Goal: Task Accomplishment & Management: Use online tool/utility

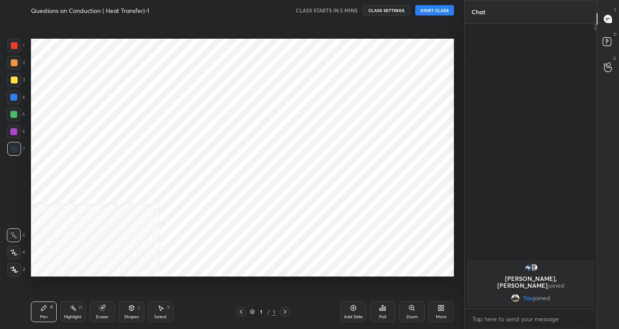
scroll to position [42721, 42565]
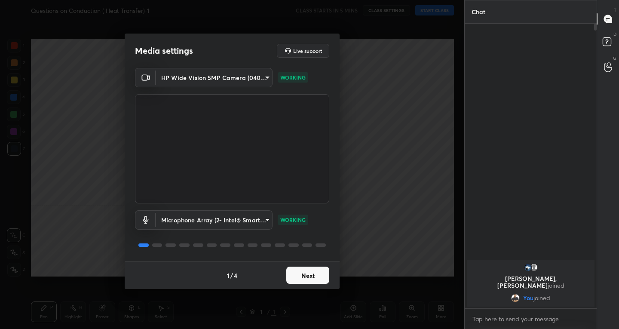
click at [322, 270] on button "Next" at bounding box center [307, 275] width 43 height 17
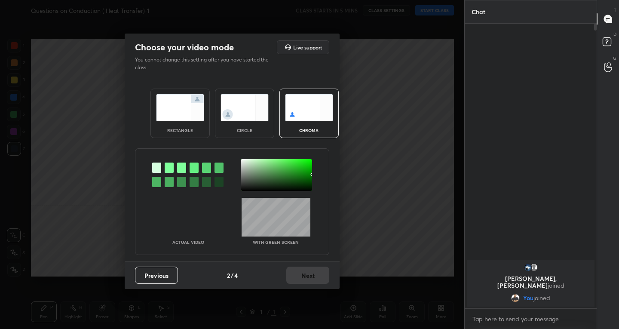
click at [179, 110] on img at bounding box center [180, 107] width 48 height 27
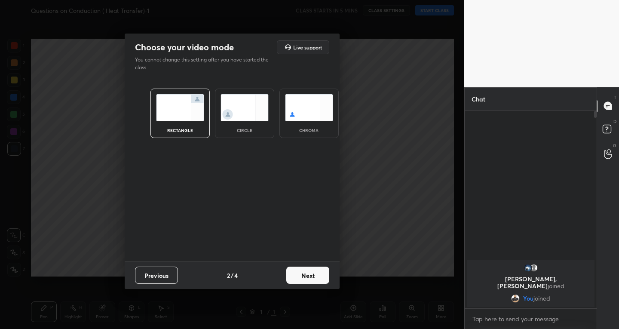
scroll to position [3, 3]
click at [310, 281] on button "Next" at bounding box center [307, 275] width 43 height 17
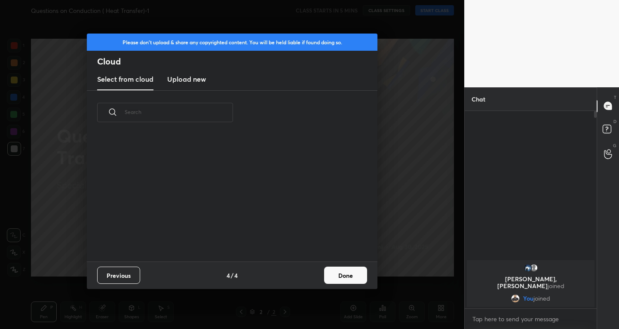
scroll to position [127, 276]
click at [339, 272] on button "Done" at bounding box center [345, 275] width 43 height 17
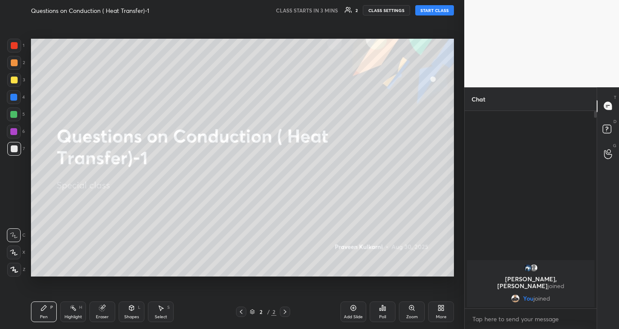
click at [444, 313] on div "More" at bounding box center [441, 311] width 26 height 21
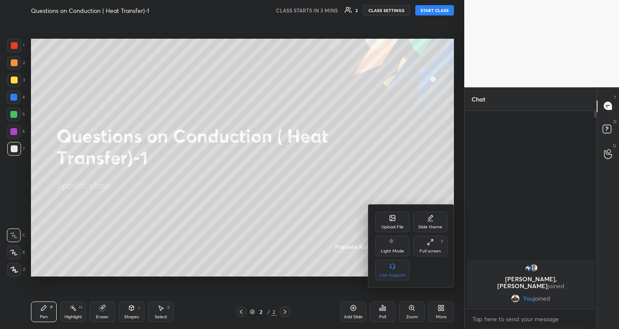
click at [388, 227] on div "Upload File" at bounding box center [392, 227] width 22 height 4
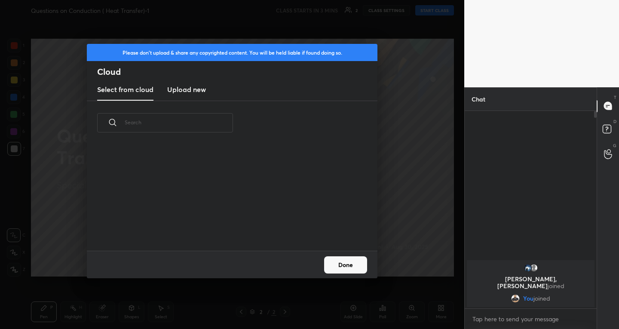
scroll to position [106, 276]
click at [182, 87] on h3 "Upload new" at bounding box center [186, 89] width 39 height 10
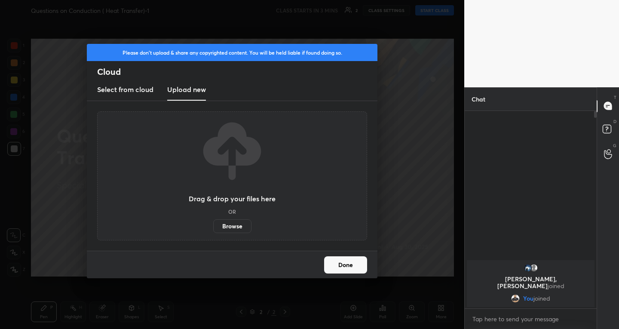
click at [232, 230] on label "Browse" at bounding box center [232, 226] width 38 height 14
click at [213, 230] on input "Browse" at bounding box center [213, 226] width 0 height 14
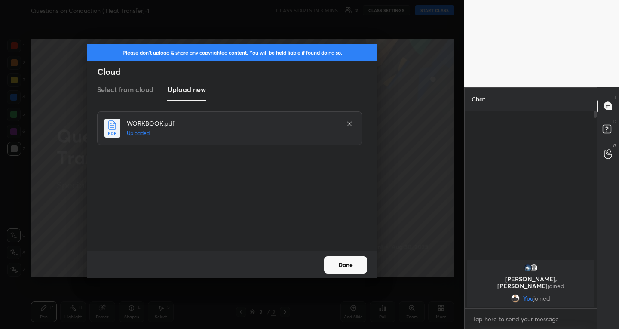
click at [340, 264] on button "Done" at bounding box center [345, 264] width 43 height 17
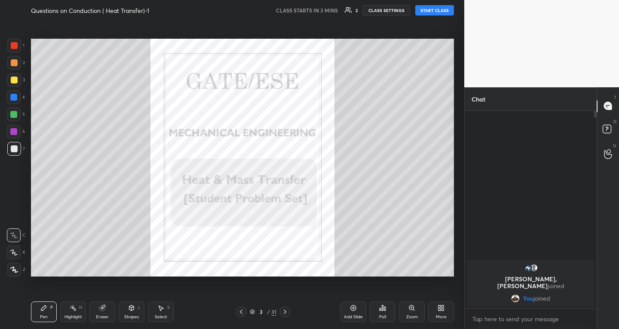
click at [286, 313] on icon at bounding box center [285, 311] width 7 height 7
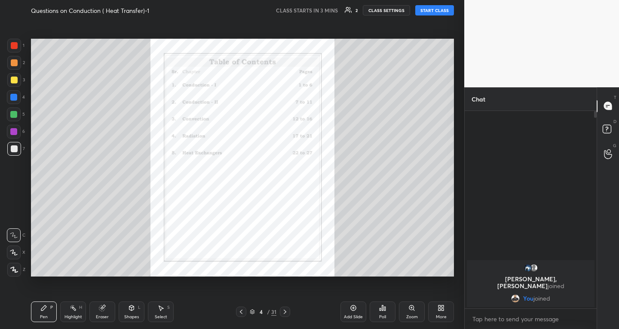
click at [286, 313] on icon at bounding box center [285, 311] width 7 height 7
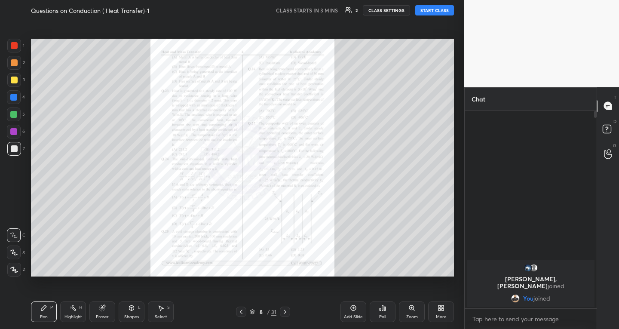
click at [286, 313] on icon at bounding box center [285, 311] width 7 height 7
click at [244, 307] on div at bounding box center [241, 312] width 10 height 10
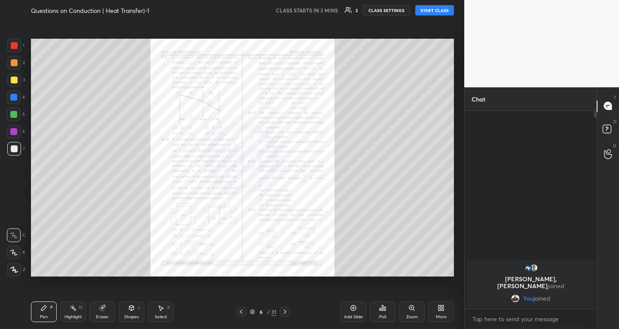
click at [240, 310] on icon at bounding box center [241, 311] width 7 height 7
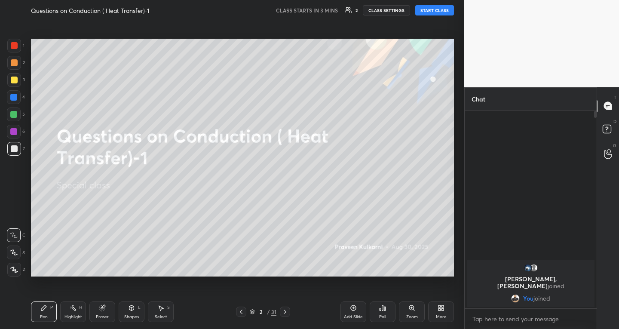
click at [283, 314] on icon at bounding box center [285, 311] width 7 height 7
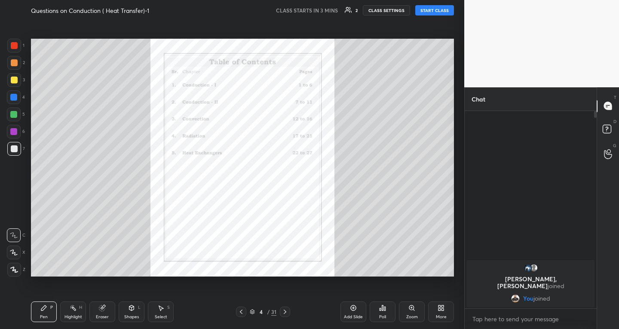
click at [283, 314] on icon at bounding box center [285, 311] width 7 height 7
click at [239, 313] on icon at bounding box center [241, 311] width 7 height 7
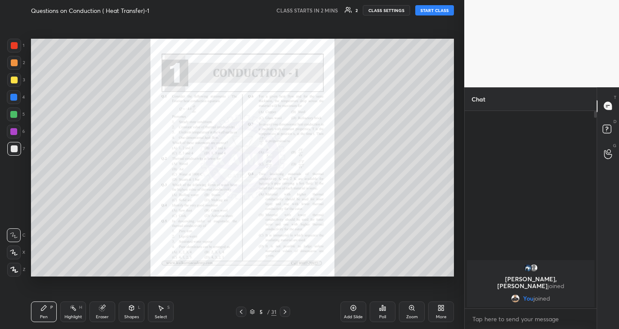
click at [408, 310] on div "Zoom" at bounding box center [412, 311] width 26 height 21
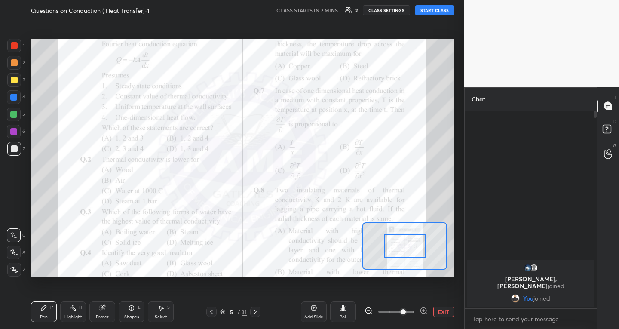
click at [406, 310] on span at bounding box center [403, 311] width 5 height 5
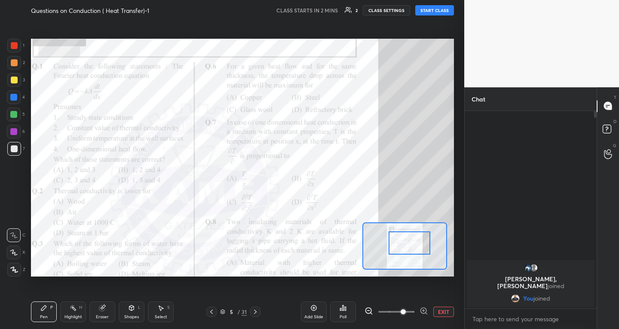
drag, startPoint x: 397, startPoint y: 240, endPoint x: 402, endPoint y: 237, distance: 5.6
click at [402, 237] on div at bounding box center [409, 242] width 41 height 23
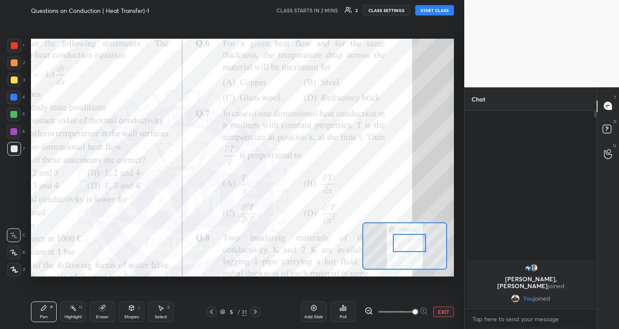
click at [413, 313] on span at bounding box center [415, 311] width 5 height 5
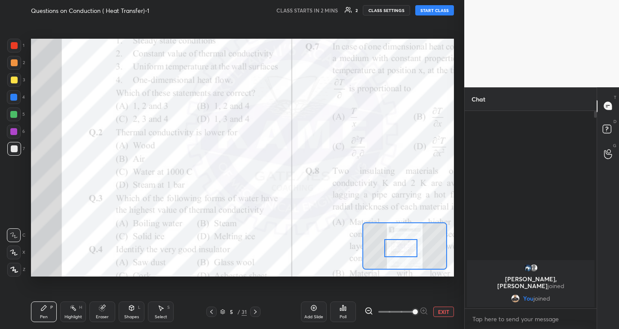
drag, startPoint x: 402, startPoint y: 252, endPoint x: 393, endPoint y: 257, distance: 10.0
click at [393, 257] on div at bounding box center [400, 248] width 33 height 18
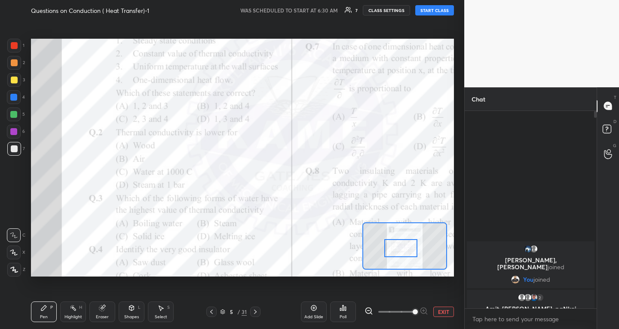
click at [434, 13] on button "START CLASS" at bounding box center [434, 10] width 39 height 10
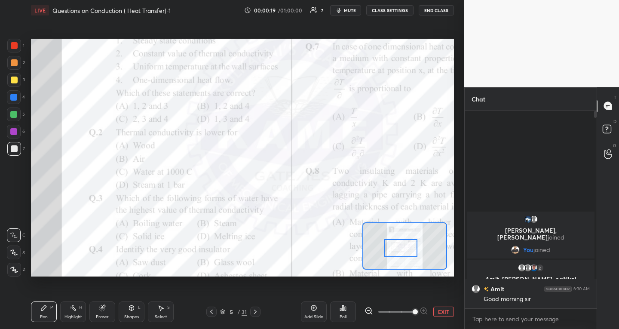
click at [357, 28] on div "Setting up your live class Poll for secs No correct answer Start poll" at bounding box center [243, 158] width 430 height 274
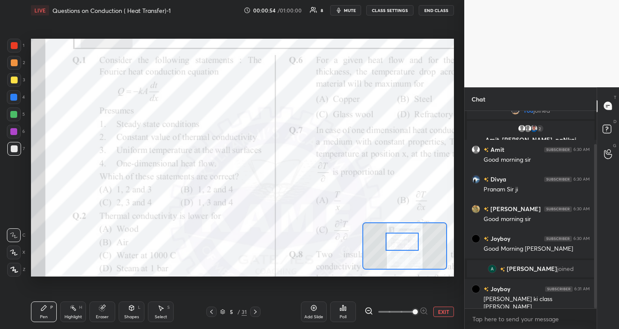
scroll to position [49, 0]
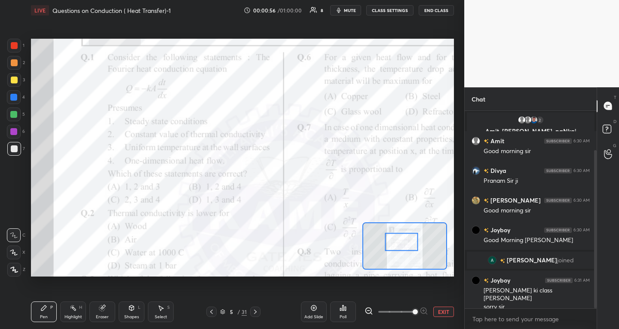
click at [15, 46] on div at bounding box center [14, 45] width 7 height 7
click at [209, 312] on icon at bounding box center [211, 311] width 7 height 7
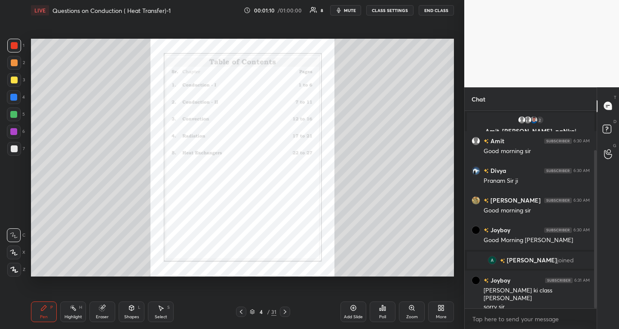
click at [242, 312] on icon at bounding box center [241, 311] width 7 height 7
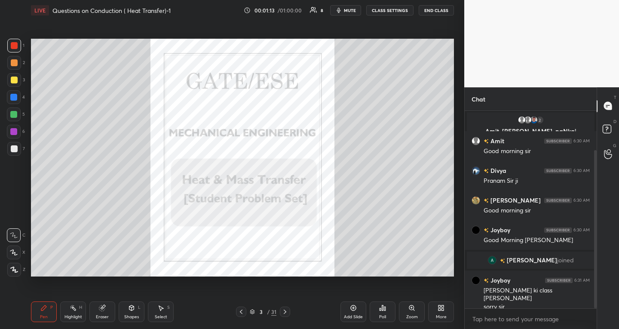
click at [437, 315] on div "More" at bounding box center [441, 317] width 11 height 4
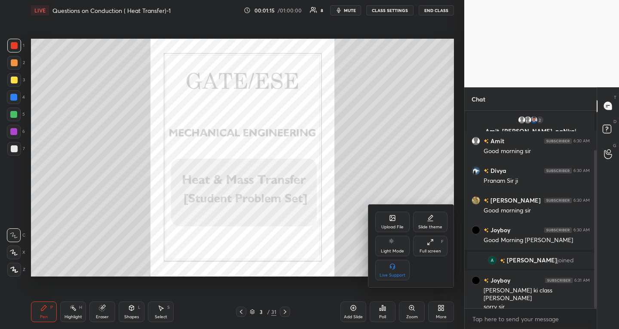
click at [427, 222] on div "Slide theme" at bounding box center [430, 222] width 34 height 21
click at [397, 246] on div "Light Blank" at bounding box center [392, 246] width 34 height 21
click at [374, 219] on icon at bounding box center [375, 217] width 7 height 7
click at [395, 218] on icon at bounding box center [392, 217] width 5 height 5
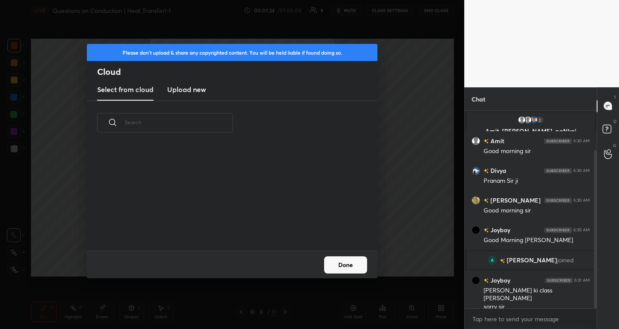
scroll to position [106, 276]
click at [194, 88] on h3 "Upload new" at bounding box center [186, 89] width 39 height 10
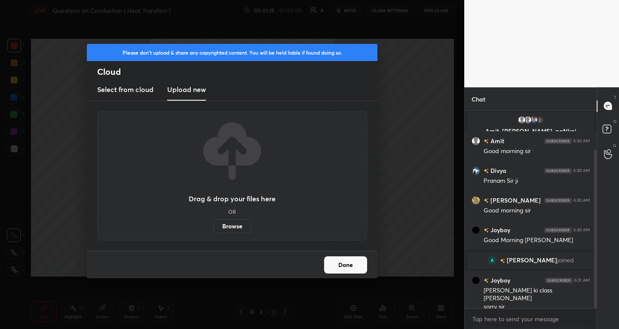
click at [224, 225] on label "Browse" at bounding box center [232, 226] width 38 height 14
click at [213, 225] on input "Browse" at bounding box center [213, 226] width 0 height 14
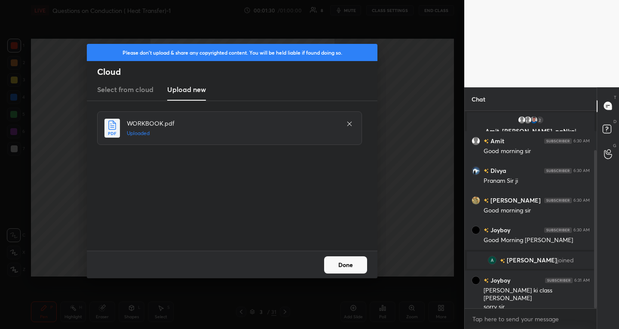
click at [341, 265] on button "Done" at bounding box center [345, 264] width 43 height 17
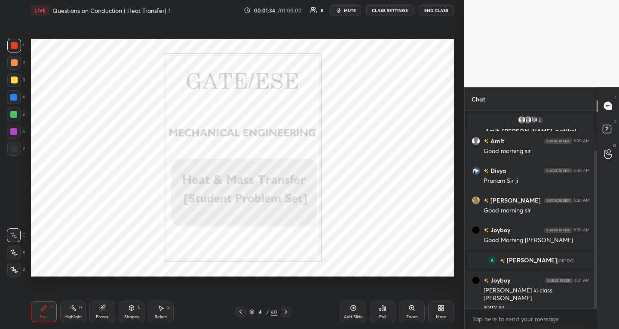
click at [441, 315] on div "More" at bounding box center [441, 317] width 11 height 4
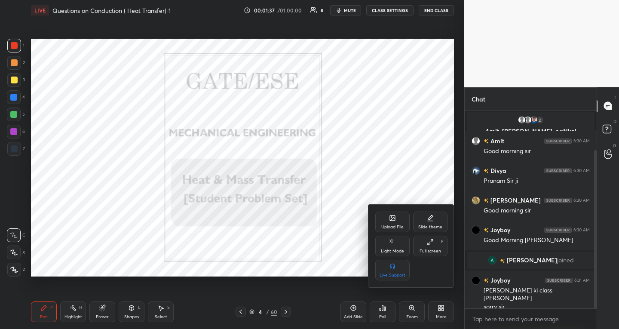
click at [426, 223] on div "Slide theme" at bounding box center [430, 222] width 34 height 21
click at [401, 273] on div "Dark Blank" at bounding box center [392, 275] width 21 height 4
click at [400, 176] on div at bounding box center [309, 164] width 619 height 329
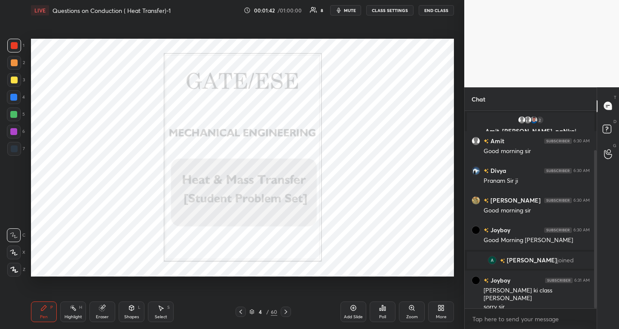
click at [287, 313] on icon at bounding box center [285, 311] width 7 height 7
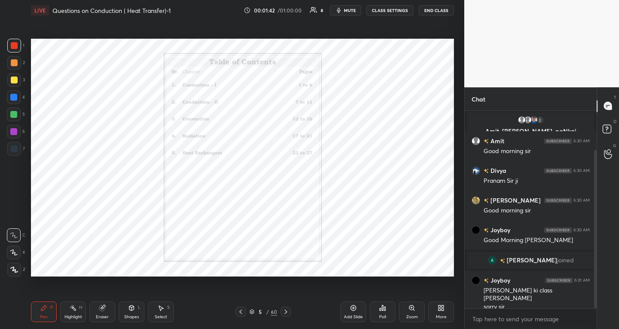
click at [286, 311] on icon at bounding box center [285, 311] width 7 height 7
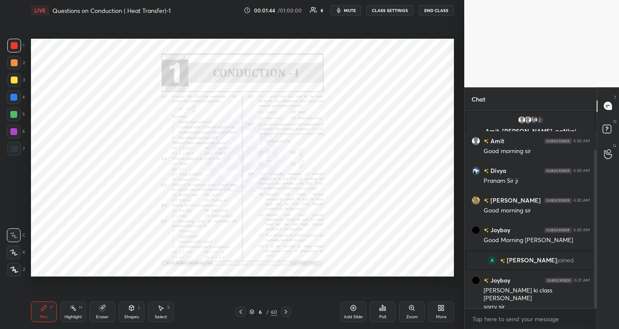
click at [412, 313] on div "Zoom" at bounding box center [412, 311] width 26 height 21
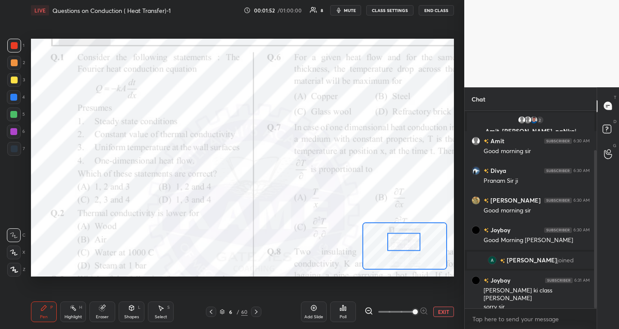
click at [18, 147] on div at bounding box center [14, 149] width 14 height 14
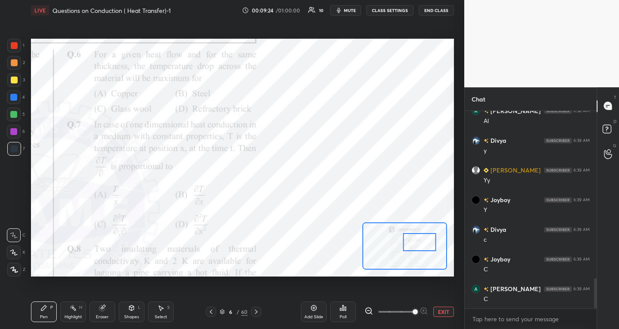
scroll to position [1108, 0]
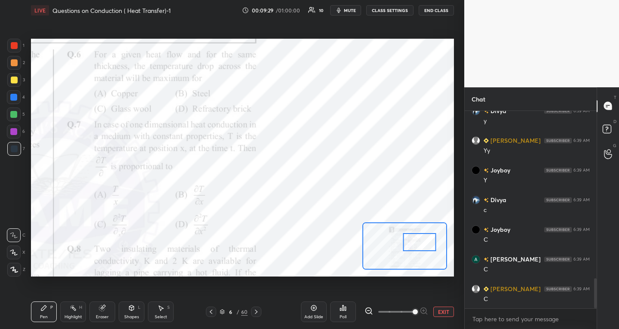
click at [349, 10] on span "mute" at bounding box center [350, 10] width 12 height 6
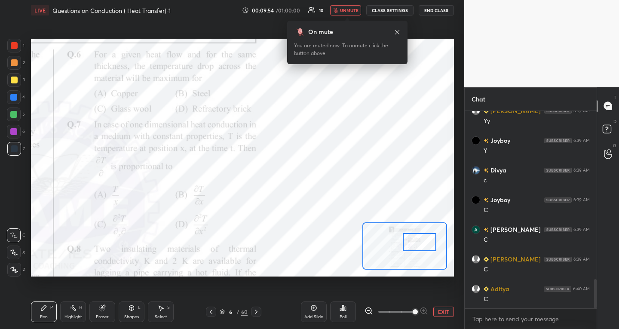
scroll to position [1167, 0]
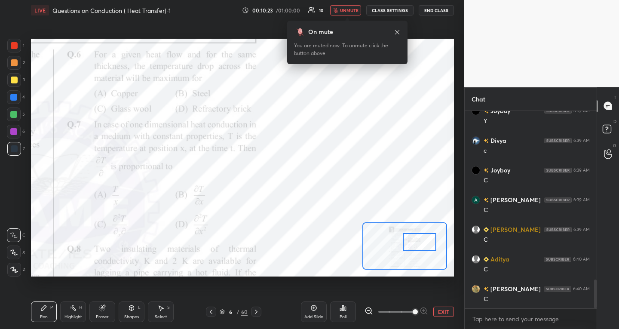
click at [346, 8] on span "unmute" at bounding box center [349, 10] width 18 height 6
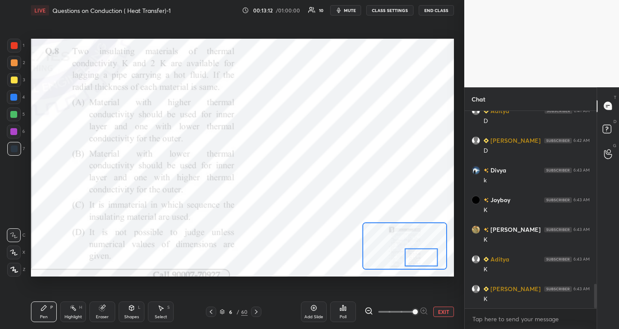
scroll to position [1434, 0]
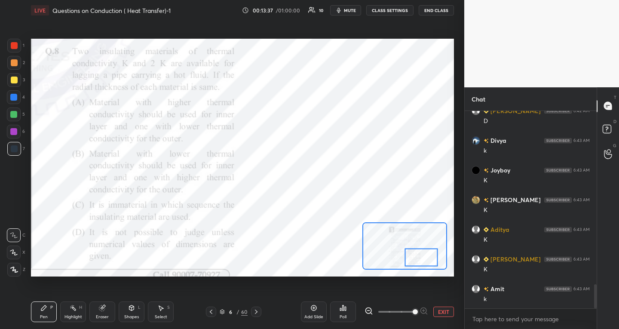
click at [313, 308] on icon at bounding box center [314, 308] width 3 height 3
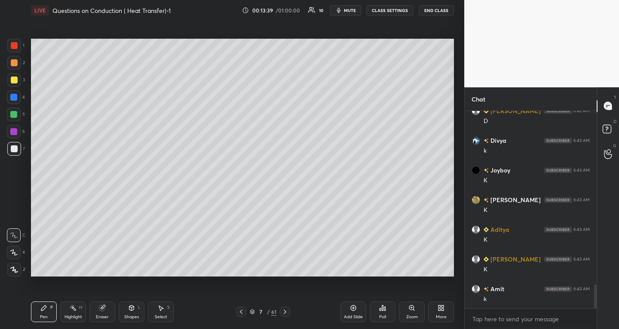
click at [13, 252] on icon at bounding box center [14, 252] width 8 height 6
click at [128, 311] on div "Shapes L" at bounding box center [132, 311] width 26 height 21
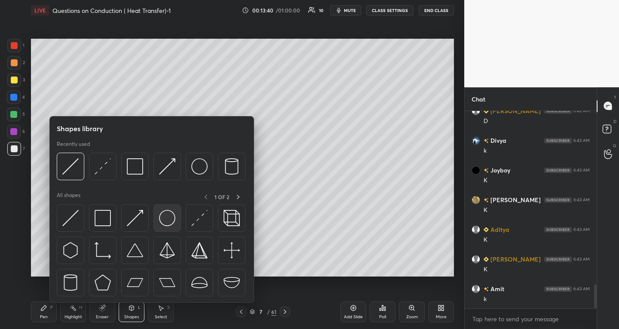
click at [166, 226] on img at bounding box center [167, 218] width 16 height 16
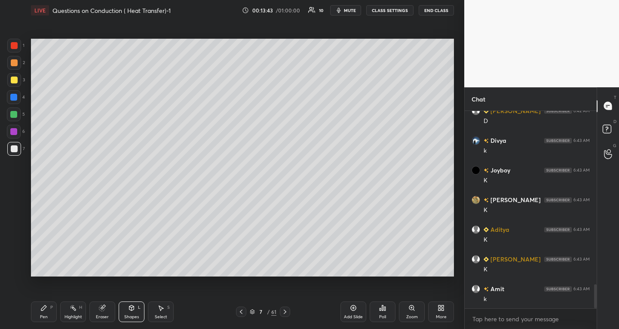
click at [158, 315] on div "Select" at bounding box center [161, 317] width 12 height 4
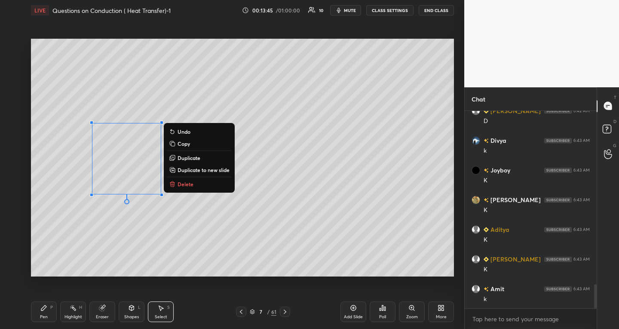
click at [191, 157] on p "Duplicate" at bounding box center [189, 157] width 23 height 7
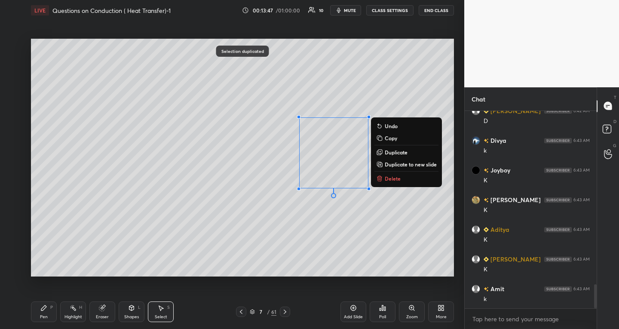
click at [194, 264] on div "0 ° Undo Copy Duplicate Duplicate to new slide Delete" at bounding box center [242, 158] width 423 height 238
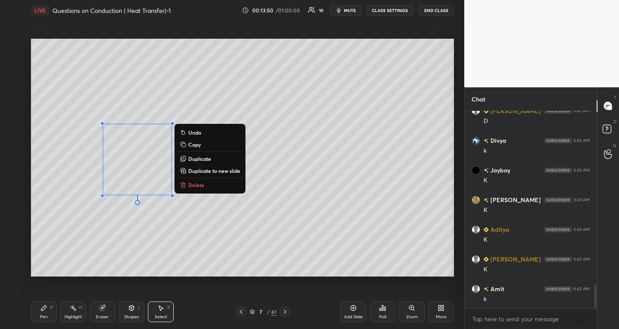
click at [45, 313] on div "Pen P" at bounding box center [44, 311] width 26 height 21
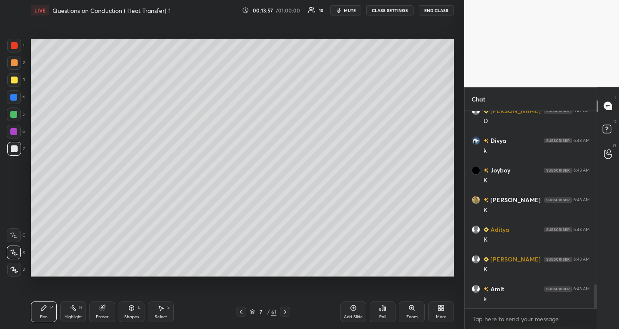
click at [16, 80] on div at bounding box center [14, 80] width 7 height 7
click at [132, 316] on div "Shapes" at bounding box center [131, 317] width 15 height 4
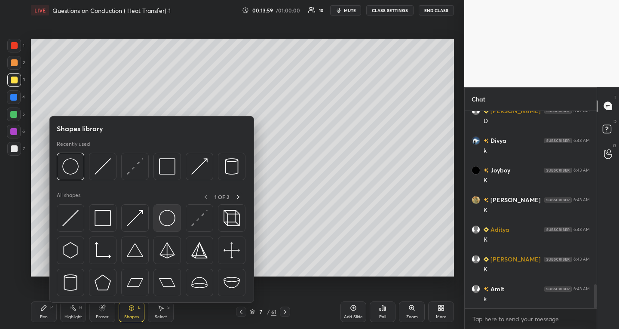
click at [173, 228] on div at bounding box center [167, 218] width 28 height 28
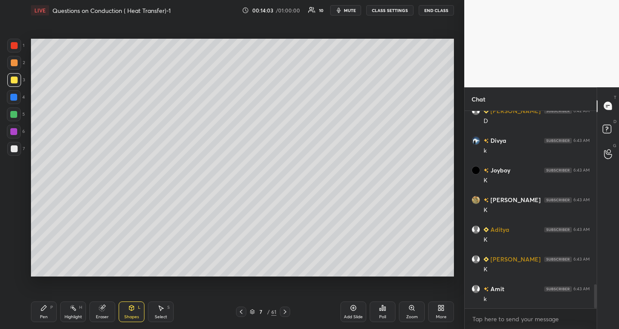
click at [166, 310] on div "Select S" at bounding box center [161, 311] width 26 height 21
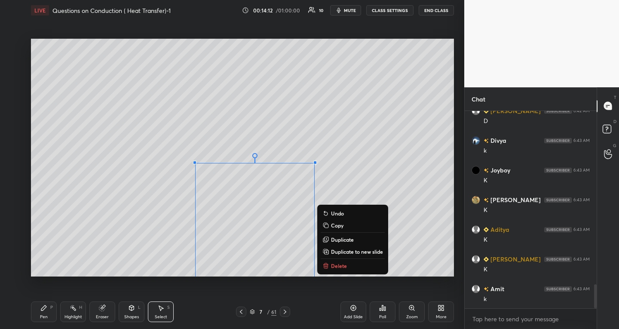
click at [142, 251] on div "0 ° Undo Copy Duplicate Duplicate to new slide Delete" at bounding box center [242, 158] width 423 height 238
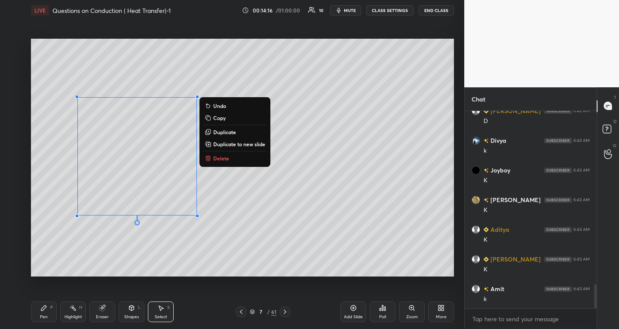
click at [278, 241] on div "0 ° Undo Copy Duplicate Duplicate to new slide Delete" at bounding box center [242, 158] width 423 height 238
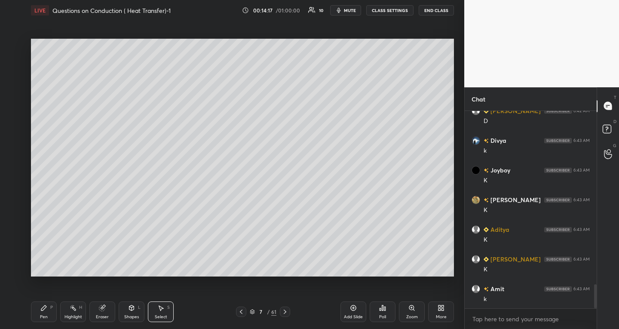
click at [101, 316] on div "Eraser" at bounding box center [102, 317] width 13 height 4
click at [16, 246] on div at bounding box center [14, 252] width 14 height 14
click at [134, 316] on div "Shapes" at bounding box center [131, 317] width 15 height 4
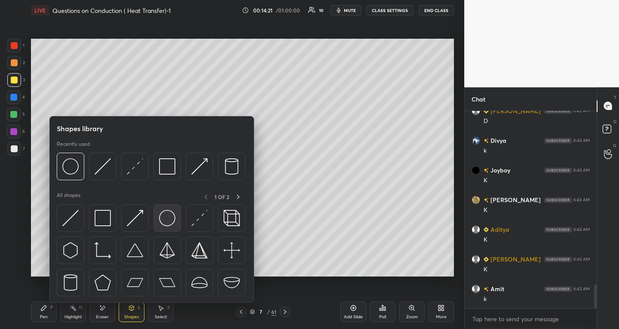
click at [168, 223] on img at bounding box center [167, 218] width 16 height 16
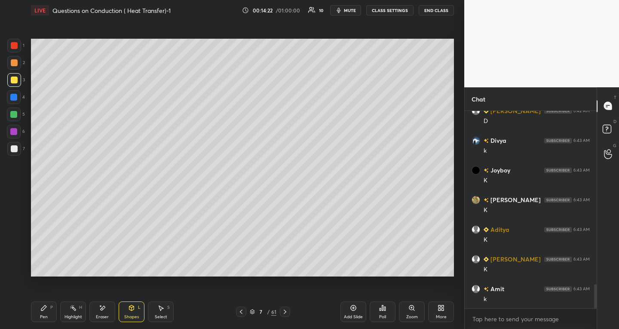
click at [16, 47] on div at bounding box center [14, 45] width 7 height 7
click at [165, 315] on div "Select" at bounding box center [161, 317] width 12 height 4
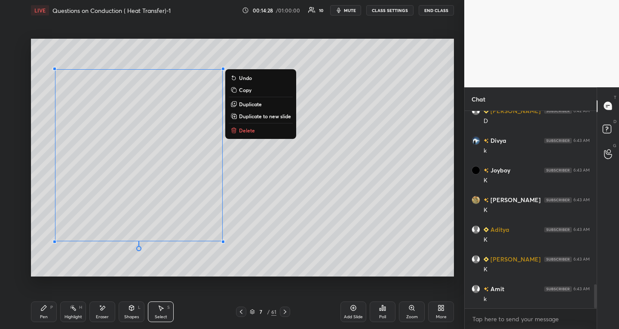
click at [303, 223] on div "0 ° Undo Copy Duplicate Duplicate to new slide Delete" at bounding box center [242, 158] width 423 height 238
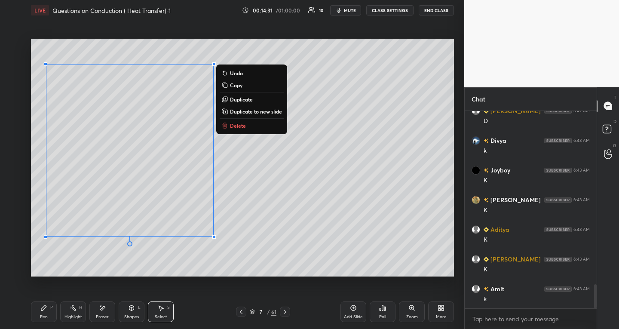
click at [243, 96] on p "Duplicate" at bounding box center [241, 99] width 23 height 7
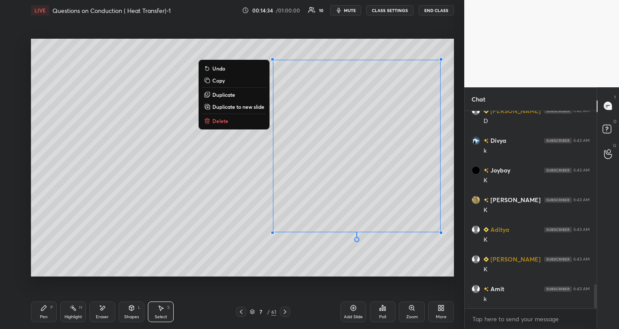
click at [222, 262] on div "0 ° Undo Copy Duplicate Duplicate to new slide Delete" at bounding box center [242, 158] width 423 height 238
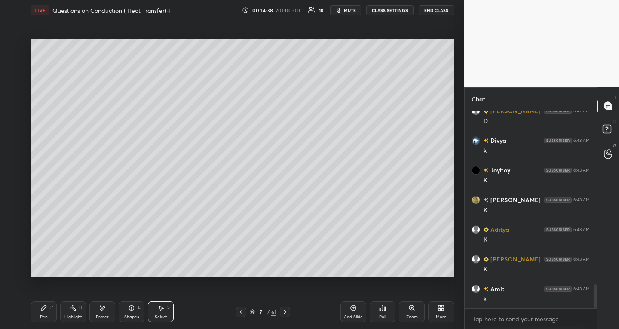
click at [48, 308] on div "Pen P" at bounding box center [44, 311] width 26 height 21
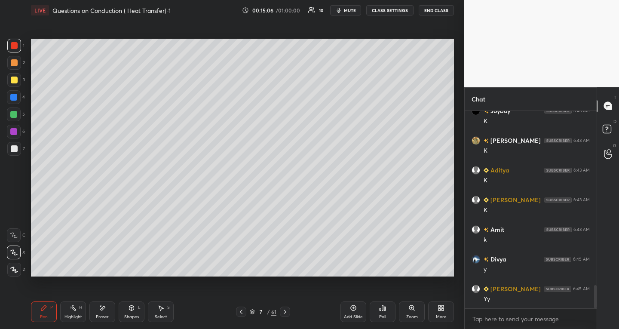
scroll to position [1553, 0]
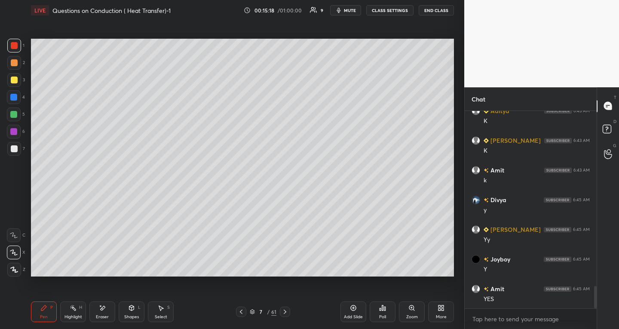
click at [15, 149] on div at bounding box center [14, 148] width 7 height 7
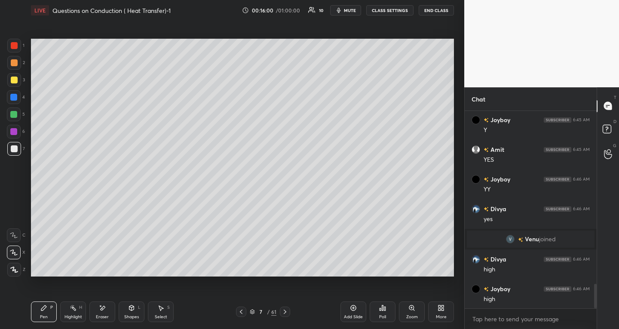
scroll to position [1473, 0]
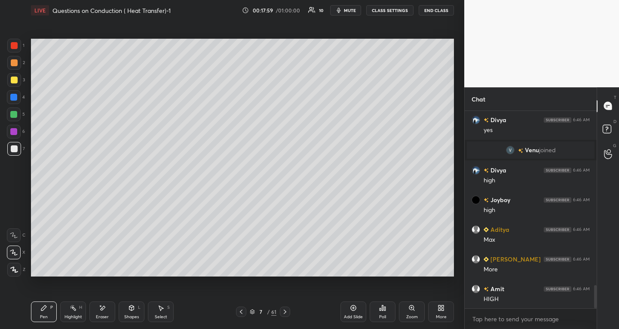
click at [242, 311] on icon at bounding box center [241, 311] width 7 height 7
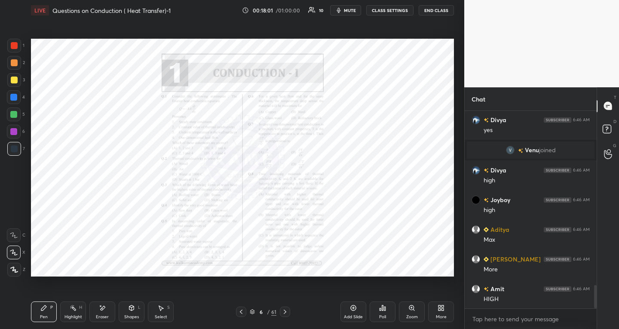
click at [410, 309] on icon at bounding box center [411, 307] width 5 height 5
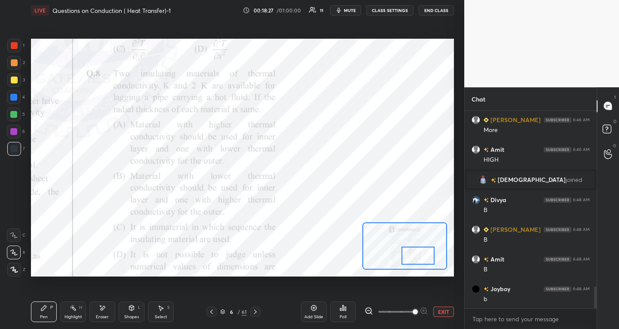
scroll to position [1601, 0]
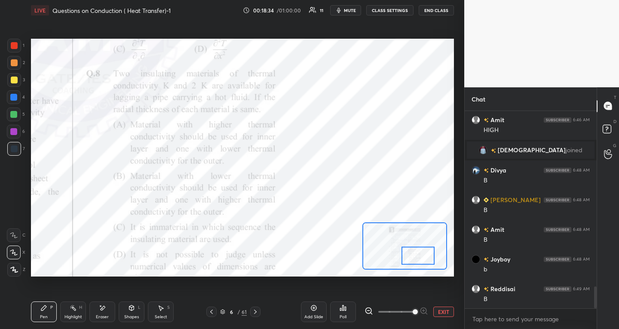
click at [253, 313] on icon at bounding box center [255, 311] width 7 height 7
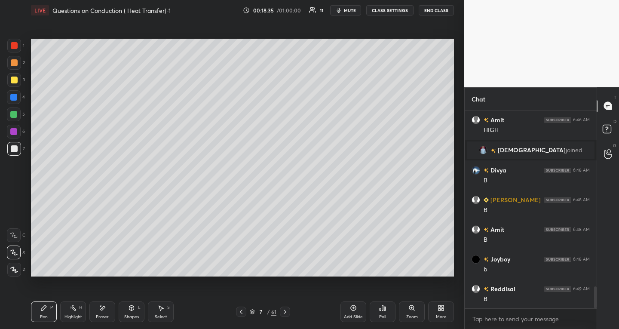
click at [285, 312] on icon at bounding box center [285, 311] width 7 height 7
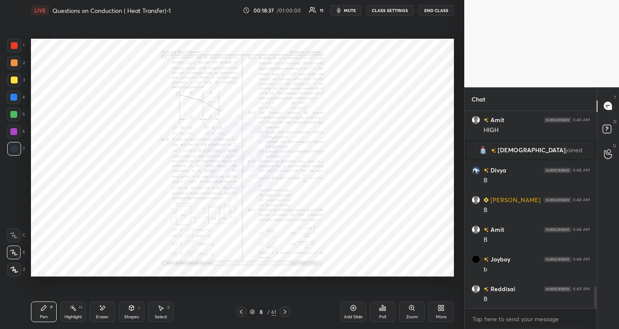
click at [414, 313] on div "Zoom" at bounding box center [412, 311] width 26 height 21
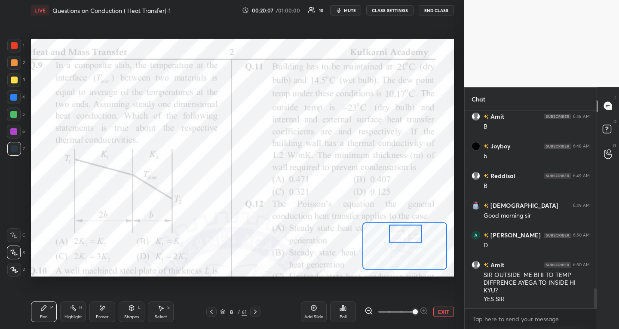
scroll to position [1734, 0]
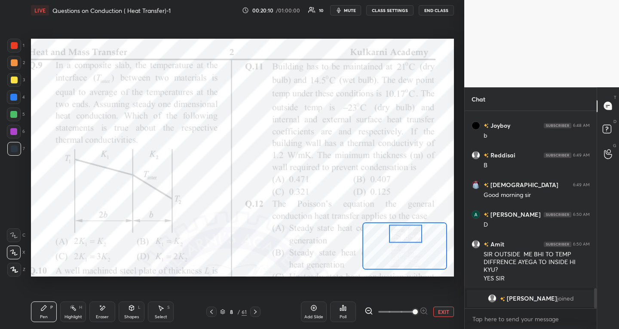
click at [313, 310] on icon at bounding box center [314, 308] width 6 height 6
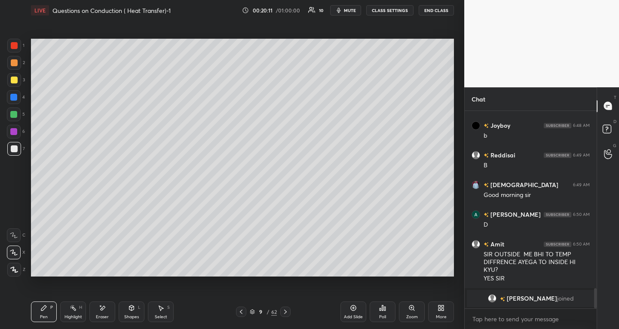
click at [127, 313] on div "Shapes L" at bounding box center [132, 311] width 26 height 21
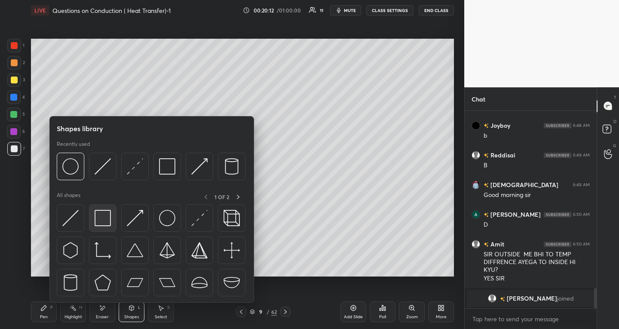
click at [102, 225] on img at bounding box center [103, 218] width 16 height 16
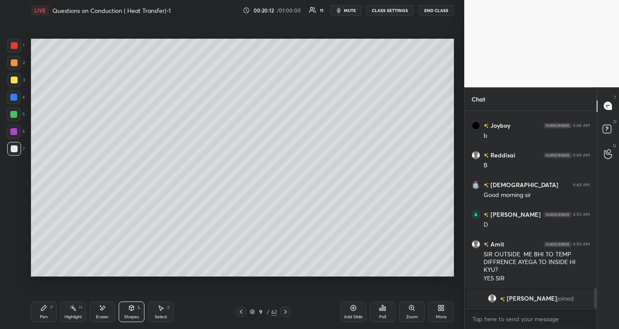
click at [129, 321] on div "Shapes L" at bounding box center [132, 311] width 26 height 21
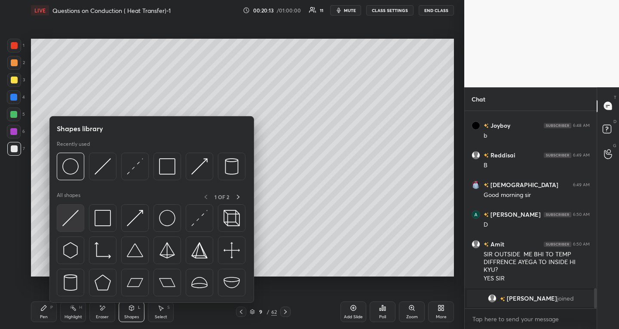
click at [73, 217] on img at bounding box center [70, 218] width 16 height 16
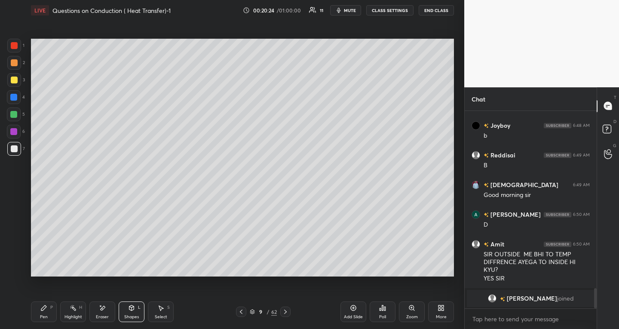
click at [47, 310] on icon at bounding box center [43, 307] width 7 height 7
click at [242, 310] on icon at bounding box center [241, 311] width 7 height 7
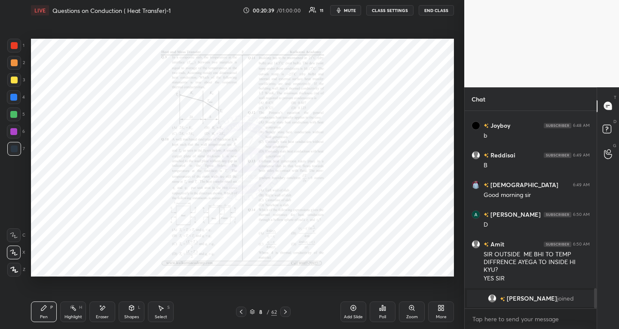
click at [408, 312] on div "Zoom" at bounding box center [412, 311] width 26 height 21
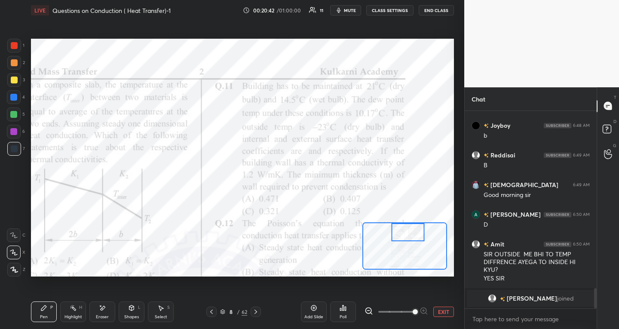
click at [255, 310] on icon at bounding box center [256, 312] width 3 height 4
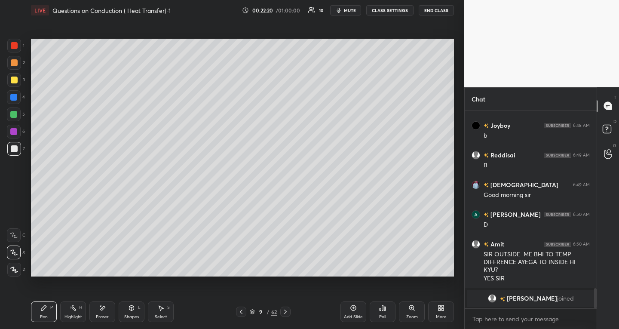
click at [103, 315] on div "Eraser" at bounding box center [102, 317] width 13 height 4
click at [48, 309] on div "Pen P" at bounding box center [44, 311] width 26 height 21
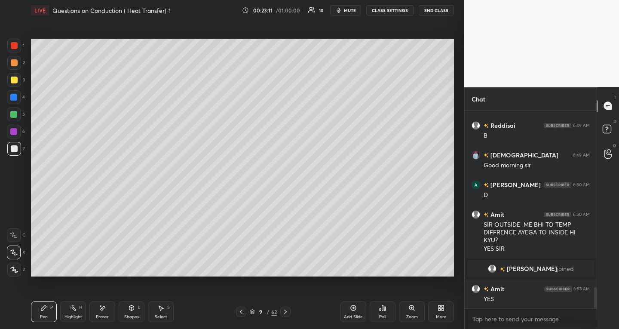
scroll to position [1704, 0]
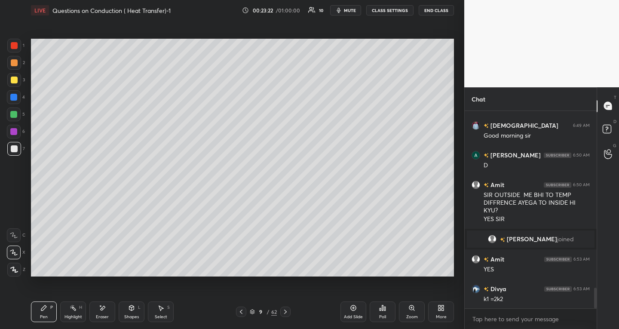
click at [169, 313] on div "Select S" at bounding box center [161, 311] width 26 height 21
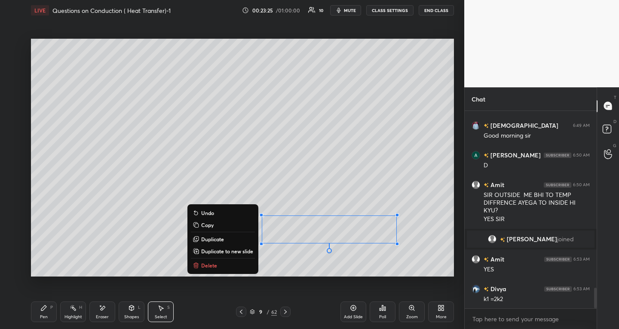
click at [48, 317] on div "Pen P" at bounding box center [44, 311] width 26 height 21
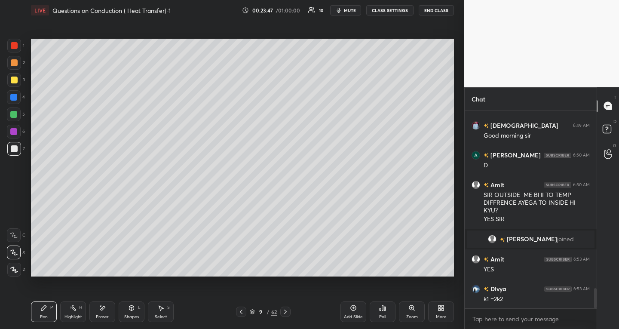
scroll to position [1725, 0]
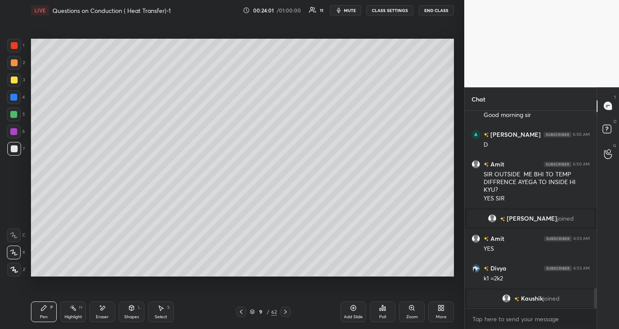
click at [242, 314] on icon at bounding box center [241, 311] width 7 height 7
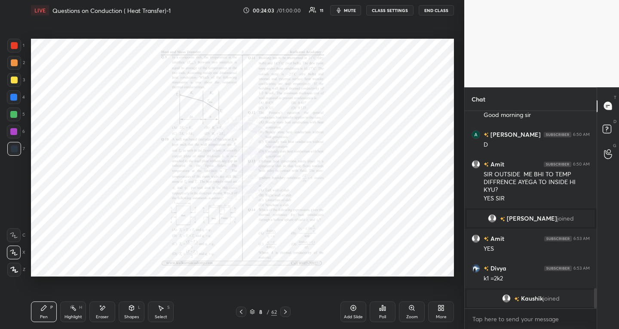
click at [412, 310] on icon at bounding box center [411, 307] width 7 height 7
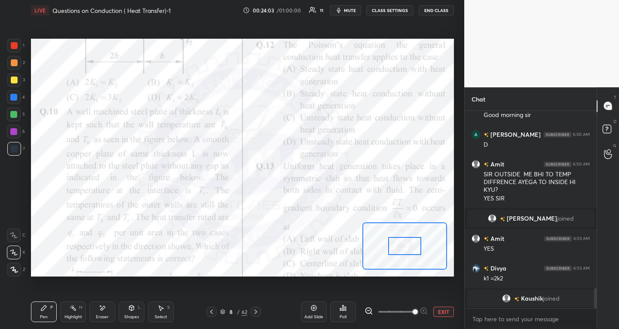
click at [414, 310] on span at bounding box center [415, 311] width 5 height 5
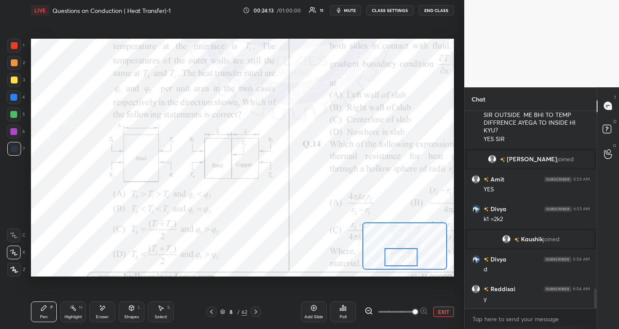
scroll to position [1798, 0]
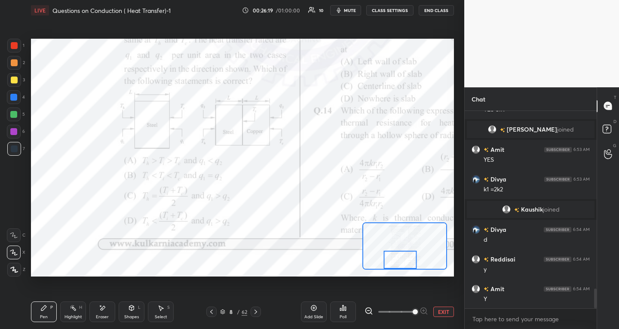
click at [260, 310] on div at bounding box center [256, 312] width 10 height 10
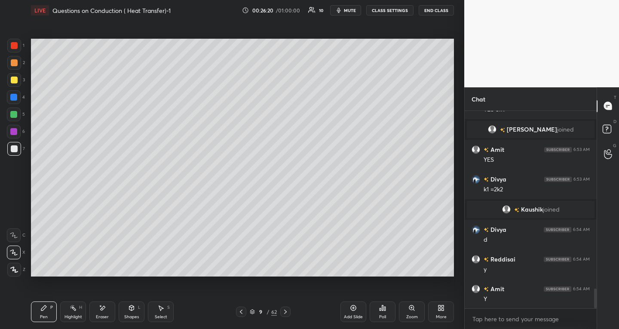
click at [239, 310] on icon at bounding box center [241, 311] width 7 height 7
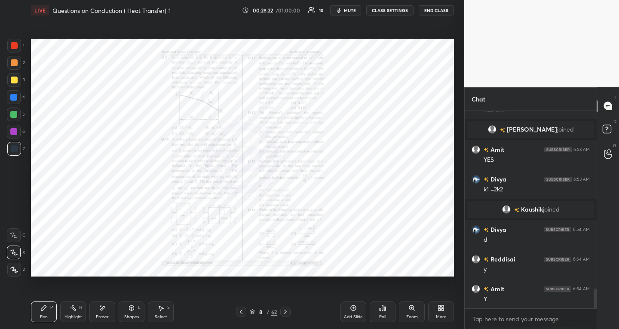
click at [354, 315] on div "Add Slide" at bounding box center [353, 317] width 19 height 4
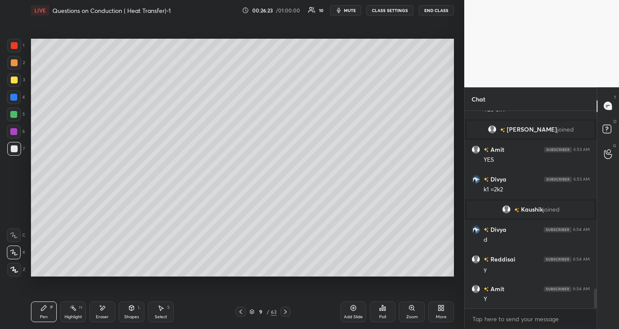
click at [133, 317] on div "Shapes" at bounding box center [131, 317] width 15 height 4
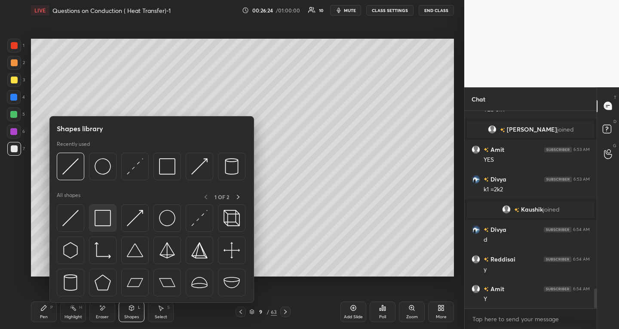
click at [110, 216] on img at bounding box center [103, 218] width 16 height 16
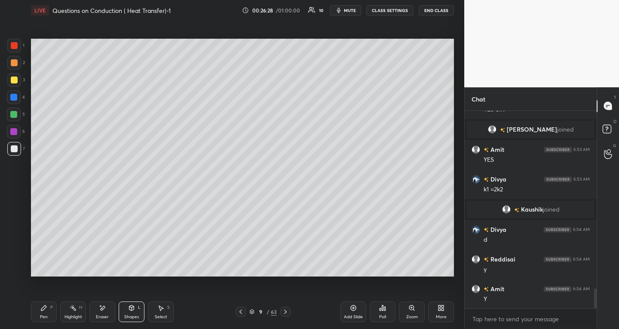
click at [165, 310] on div "Select S" at bounding box center [161, 311] width 26 height 21
click at [45, 303] on div "Pen P" at bounding box center [44, 311] width 26 height 21
click at [130, 311] on icon at bounding box center [131, 307] width 7 height 7
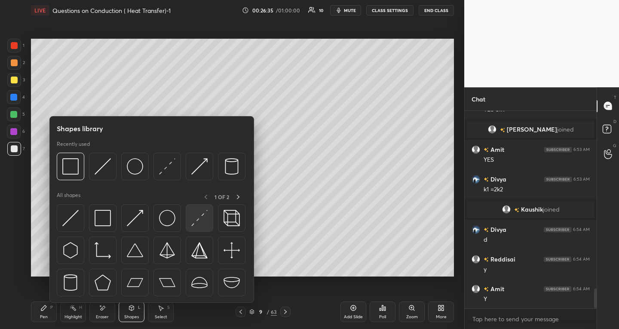
click at [200, 218] on img at bounding box center [199, 218] width 16 height 16
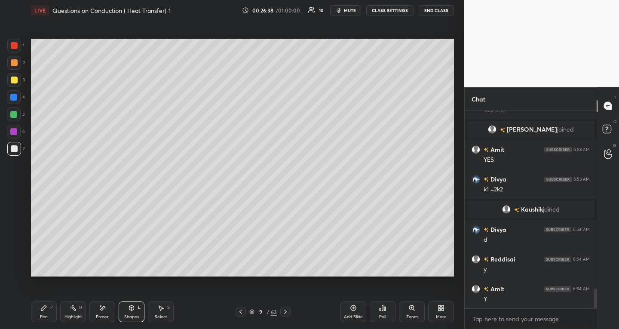
scroll to position [1828, 0]
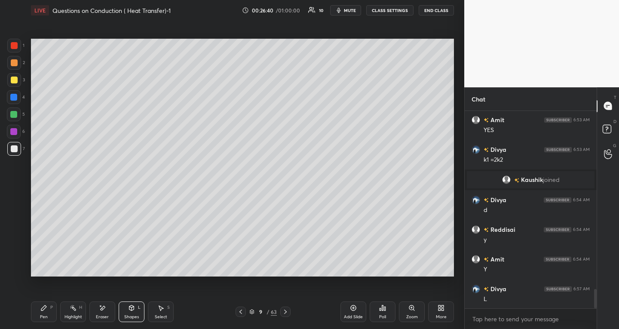
click at [129, 310] on icon at bounding box center [131, 307] width 7 height 7
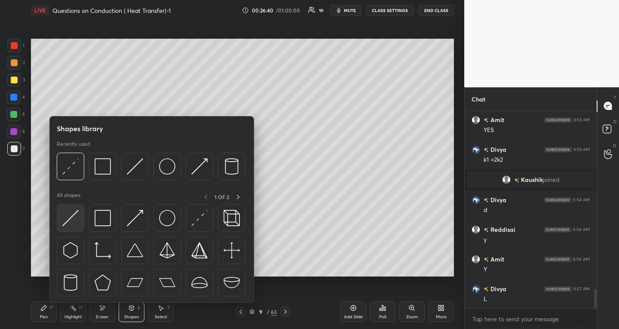
click at [73, 223] on img at bounding box center [70, 218] width 16 height 16
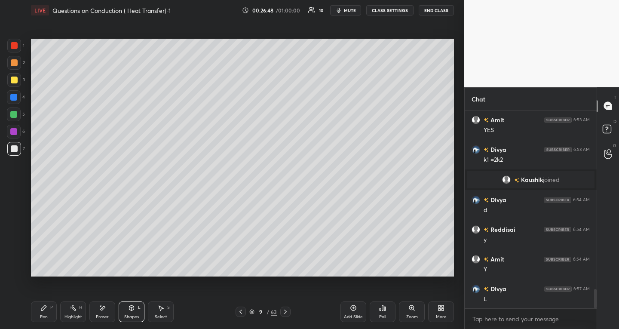
click at [39, 308] on div "Pen P" at bounding box center [44, 311] width 26 height 21
click at [163, 312] on div "Select S" at bounding box center [161, 311] width 26 height 21
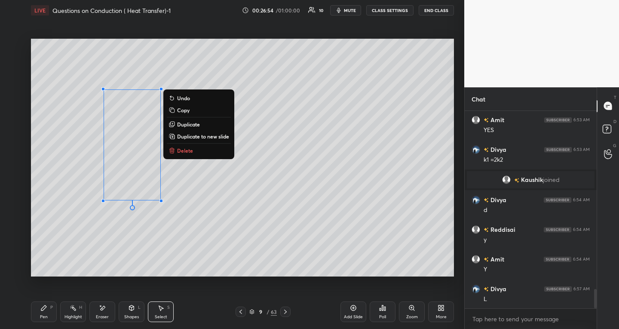
click at [187, 123] on p "Duplicate" at bounding box center [188, 124] width 23 height 7
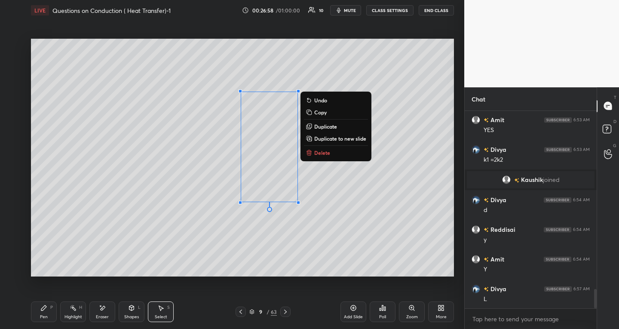
click at [324, 126] on p "Duplicate" at bounding box center [325, 126] width 23 height 7
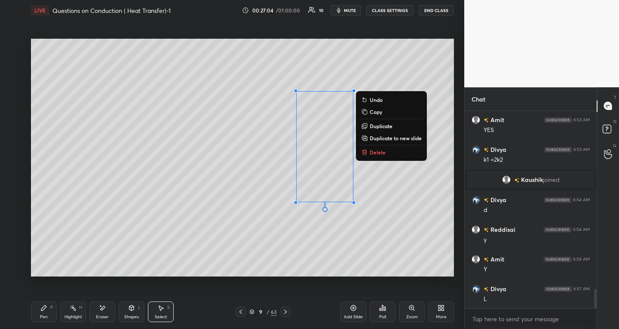
click at [49, 314] on div "Pen P" at bounding box center [44, 311] width 26 height 21
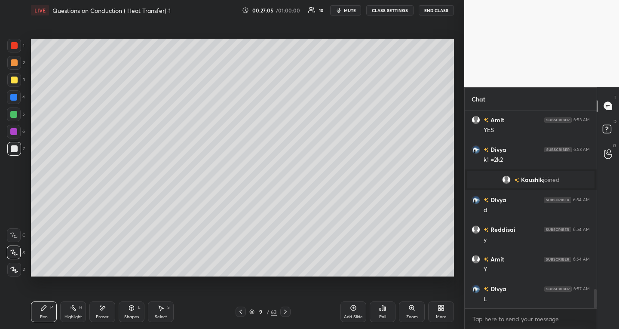
click at [15, 79] on div at bounding box center [14, 80] width 7 height 7
click at [14, 271] on icon at bounding box center [14, 270] width 8 height 6
click at [130, 312] on div "Shapes L" at bounding box center [132, 311] width 26 height 21
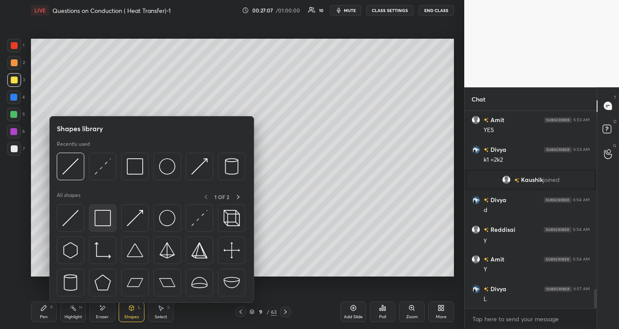
click at [109, 225] on img at bounding box center [103, 218] width 16 height 16
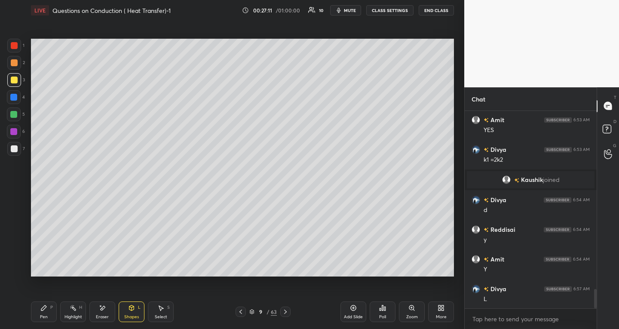
click at [104, 313] on div "Eraser" at bounding box center [102, 311] width 26 height 21
click at [44, 312] on div "Pen P" at bounding box center [44, 311] width 26 height 21
click at [15, 233] on icon at bounding box center [14, 235] width 8 height 6
click at [16, 147] on div at bounding box center [14, 148] width 7 height 7
click at [13, 251] on icon at bounding box center [13, 252] width 7 height 5
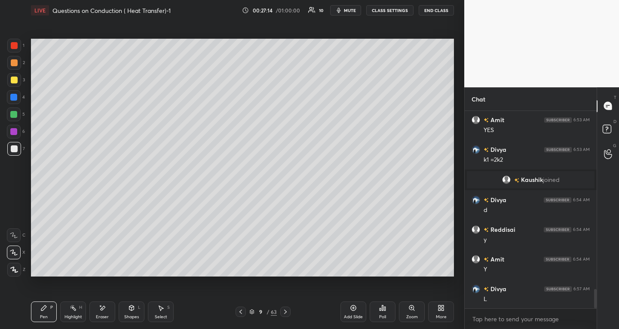
click at [99, 313] on div "Eraser" at bounding box center [102, 311] width 26 height 21
click at [43, 309] on icon at bounding box center [43, 307] width 5 height 5
click at [165, 312] on div "Select S" at bounding box center [161, 311] width 26 height 21
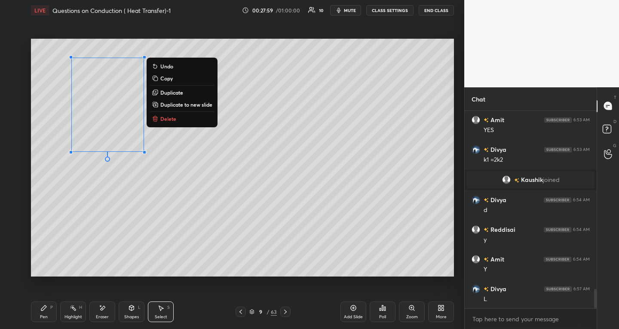
click at [133, 209] on div "0 ° Undo Copy Duplicate Duplicate to new slide Delete" at bounding box center [242, 158] width 423 height 238
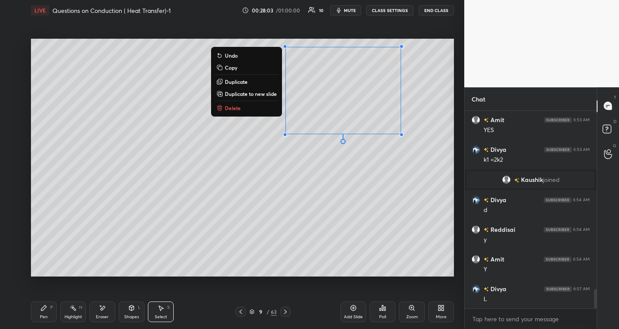
click at [238, 222] on div "0 ° Undo Copy Duplicate Duplicate to new slide Delete" at bounding box center [242, 158] width 423 height 238
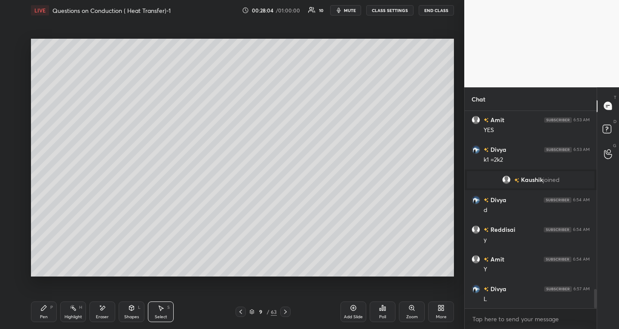
click at [129, 315] on div "Shapes" at bounding box center [131, 317] width 15 height 4
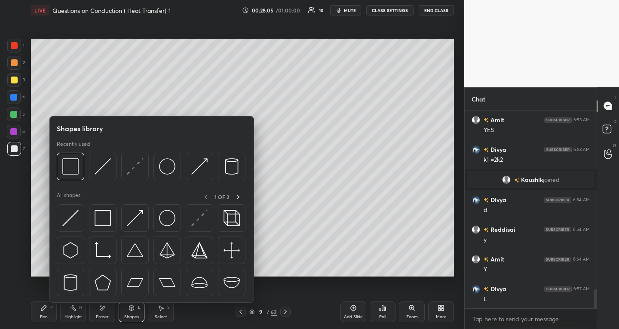
click at [47, 315] on div "Pen" at bounding box center [44, 317] width 8 height 4
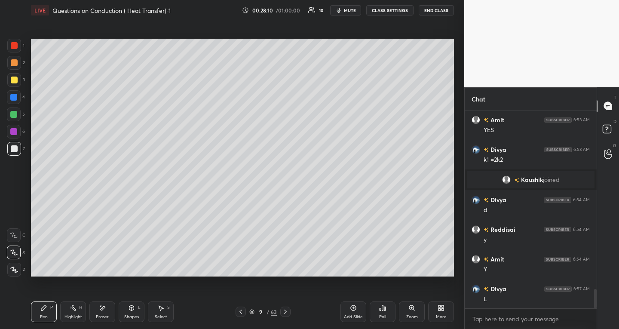
click at [13, 157] on div "7" at bounding box center [16, 150] width 18 height 17
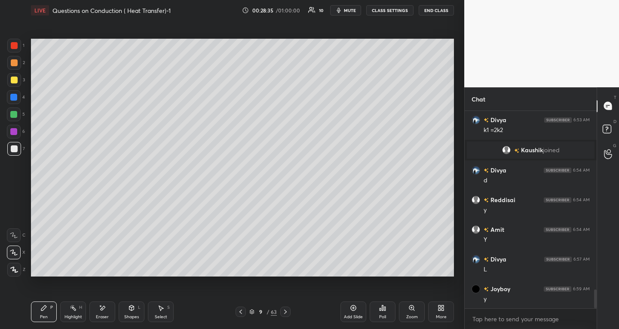
scroll to position [1887, 0]
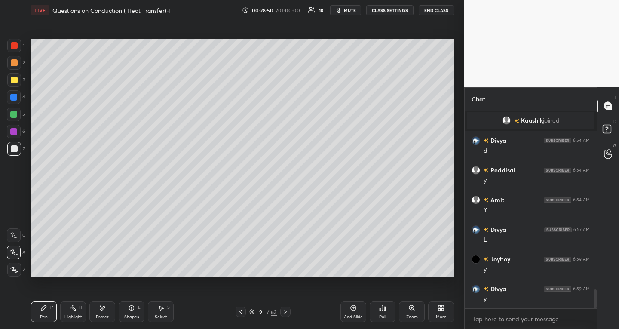
click at [104, 312] on div "Eraser" at bounding box center [102, 311] width 26 height 21
click at [43, 311] on div "Pen P" at bounding box center [44, 311] width 26 height 21
click at [457, 48] on div "Setting up your live class Poll for secs No correct answer Start poll" at bounding box center [243, 158] width 430 height 274
click at [347, 8] on span "mute" at bounding box center [350, 10] width 12 height 6
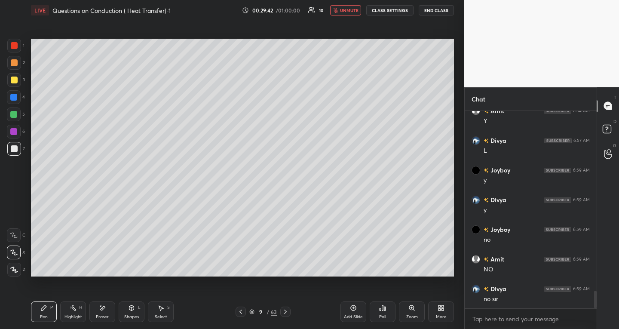
scroll to position [2006, 0]
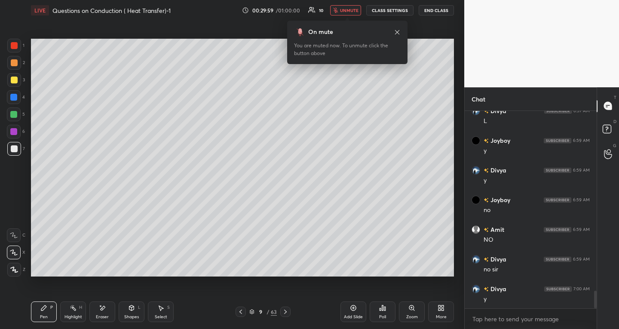
click at [344, 9] on span "unmute" at bounding box center [349, 10] width 18 height 6
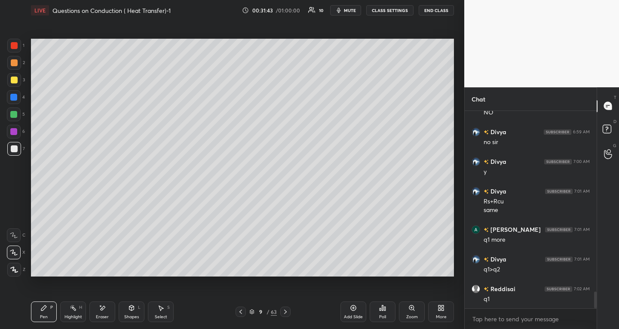
scroll to position [2163, 0]
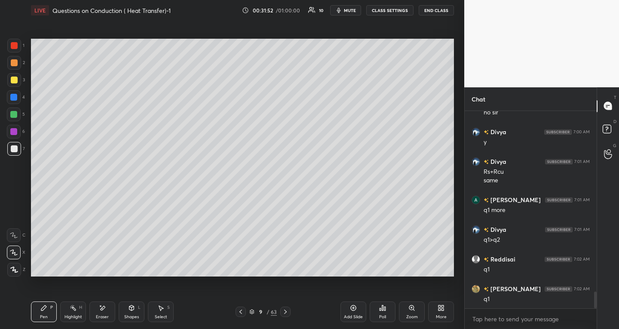
click at [106, 316] on div "Eraser" at bounding box center [102, 317] width 13 height 4
click at [48, 316] on div "Pen P" at bounding box center [44, 311] width 26 height 21
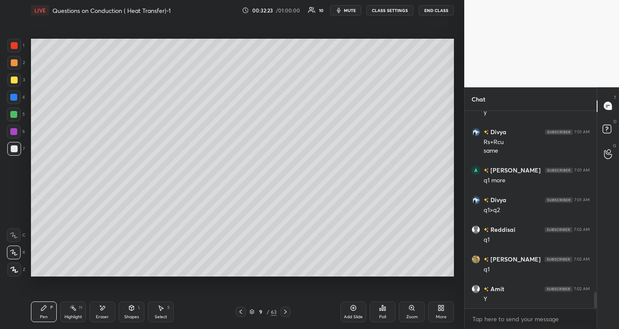
click at [166, 316] on div "Select" at bounding box center [161, 317] width 12 height 4
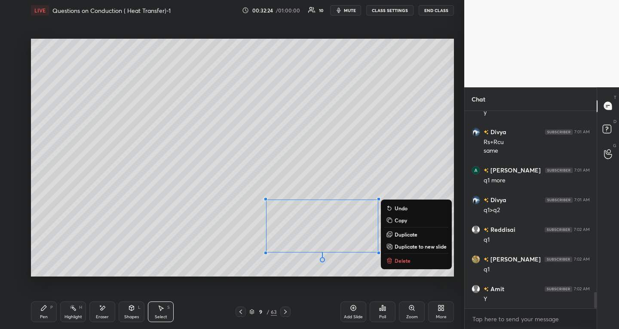
click at [398, 259] on p "Delete" at bounding box center [403, 260] width 16 height 7
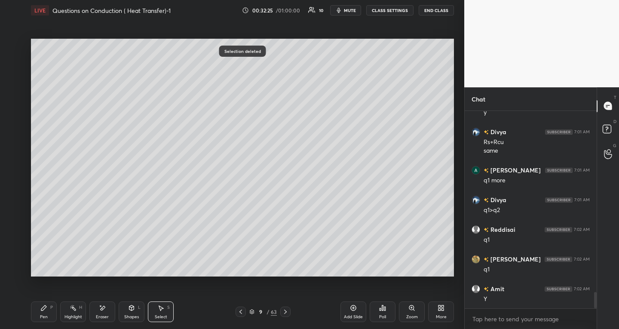
click at [37, 314] on div "Pen P" at bounding box center [44, 311] width 26 height 21
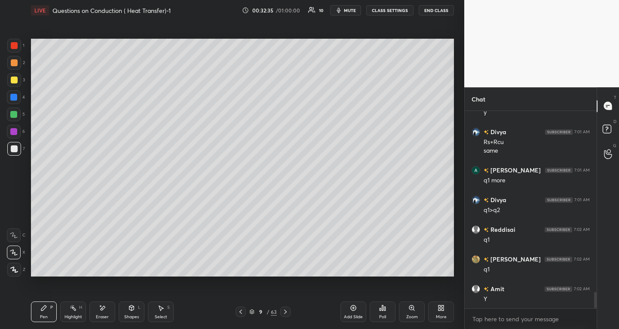
scroll to position [2222, 0]
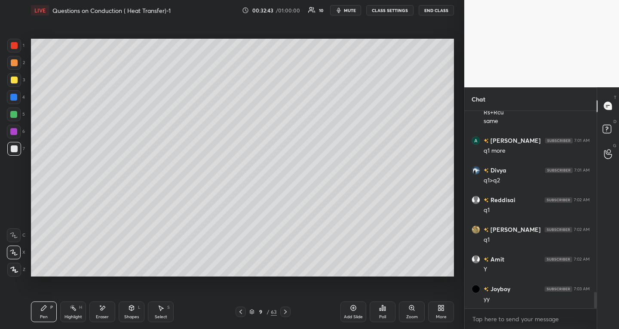
click at [163, 311] on icon at bounding box center [160, 307] width 7 height 7
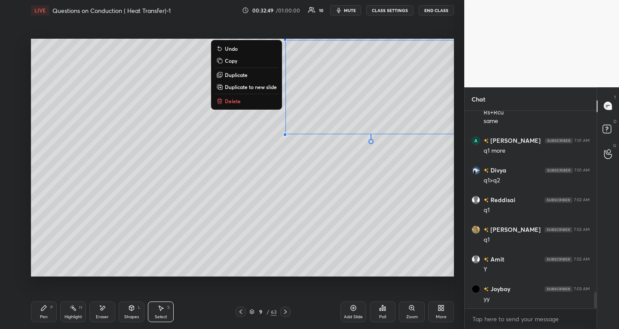
click at [253, 87] on p "Duplicate to new slide" at bounding box center [251, 86] width 52 height 7
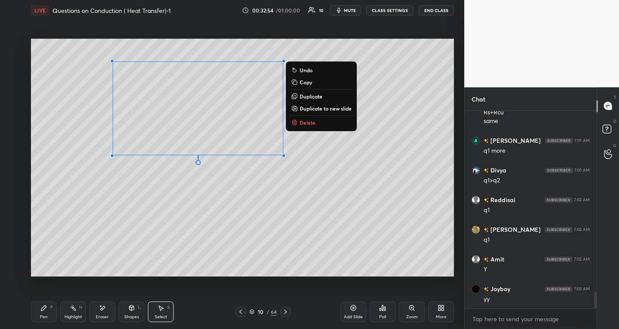
click at [40, 309] on div "Pen P" at bounding box center [44, 311] width 26 height 21
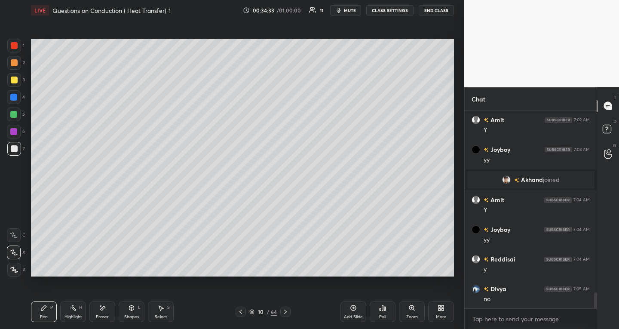
scroll to position [2246, 0]
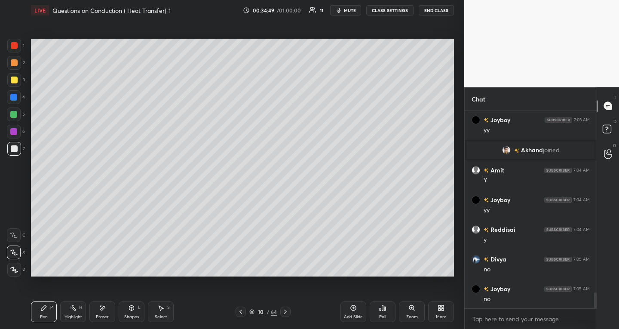
click at [101, 308] on icon at bounding box center [103, 308] width 5 height 4
click at [15, 233] on icon at bounding box center [14, 234] width 5 height 4
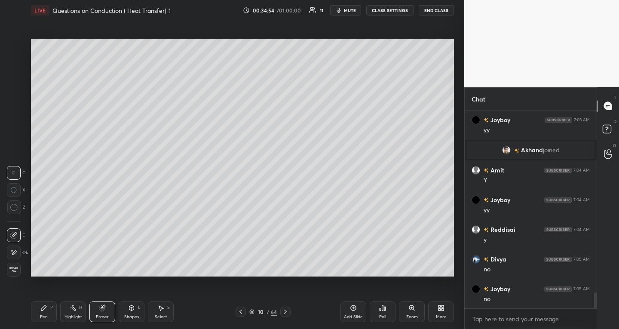
click at [45, 318] on div "Pen" at bounding box center [44, 317] width 8 height 4
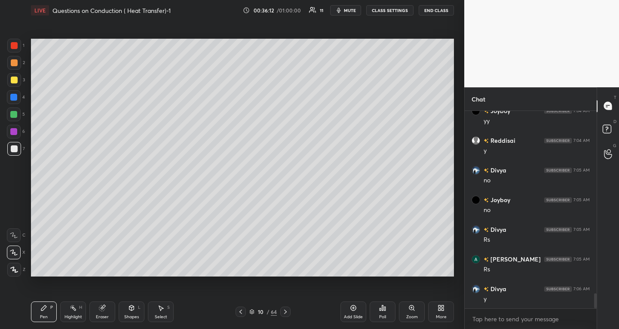
scroll to position [2365, 0]
click at [164, 309] on div "Select S" at bounding box center [161, 311] width 26 height 21
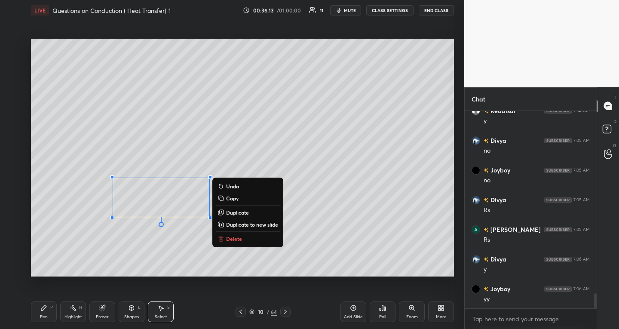
scroll to position [2394, 0]
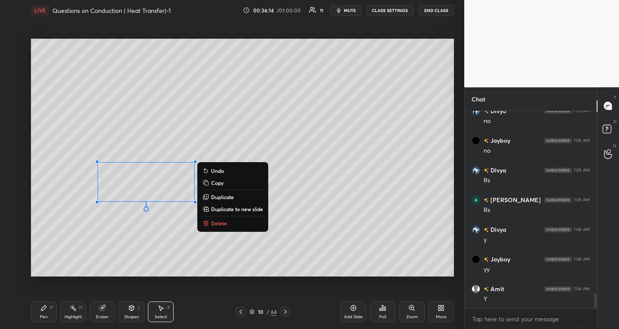
click at [43, 316] on div "Pen" at bounding box center [44, 317] width 8 height 4
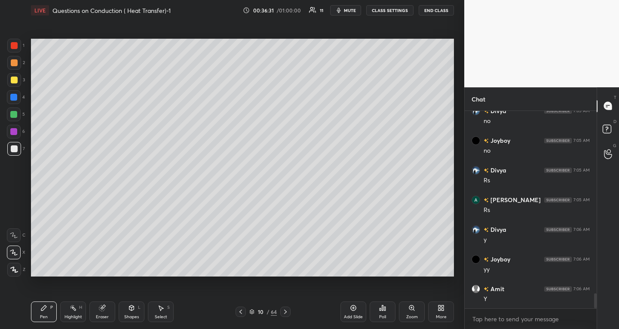
click at [163, 310] on icon at bounding box center [160, 307] width 7 height 7
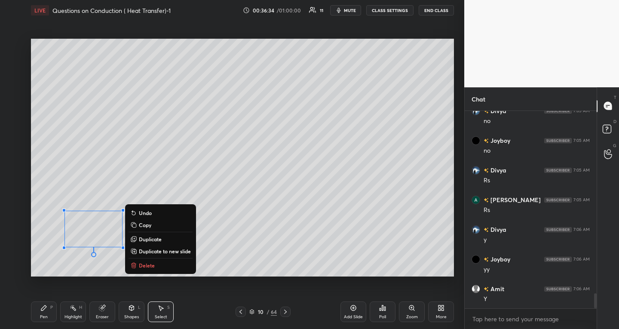
click at [46, 313] on div "Pen P" at bounding box center [44, 311] width 26 height 21
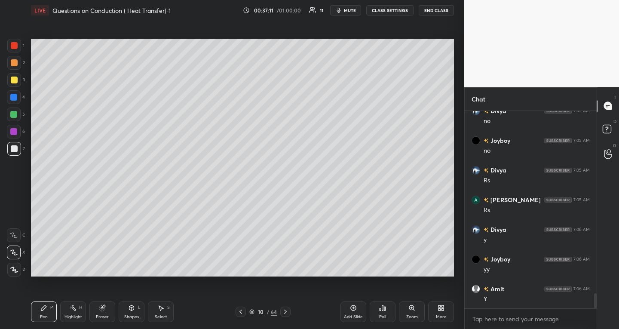
click at [238, 312] on icon at bounding box center [240, 311] width 7 height 7
click at [285, 313] on icon at bounding box center [285, 312] width 3 height 4
click at [240, 312] on icon at bounding box center [240, 312] width 3 height 4
click at [285, 311] on icon at bounding box center [285, 311] width 7 height 7
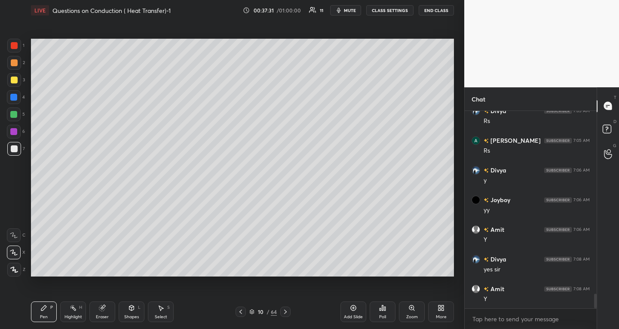
click at [243, 310] on icon at bounding box center [240, 311] width 7 height 7
click at [244, 310] on div at bounding box center [241, 312] width 10 height 10
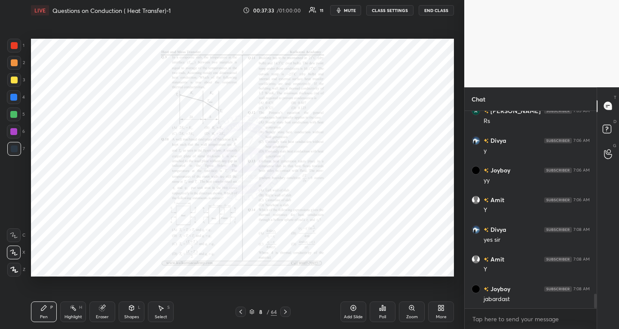
scroll to position [2513, 0]
click at [406, 316] on div "Zoom" at bounding box center [412, 317] width 12 height 4
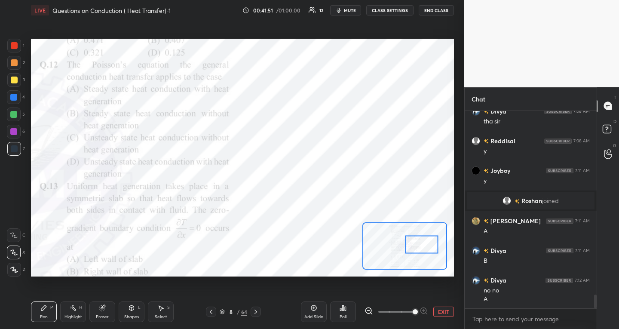
scroll to position [2686, 0]
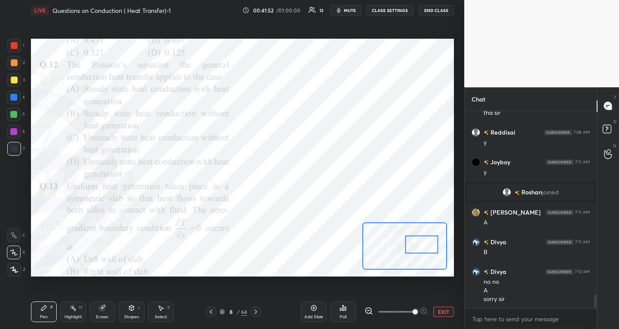
click at [16, 240] on div at bounding box center [14, 235] width 14 height 14
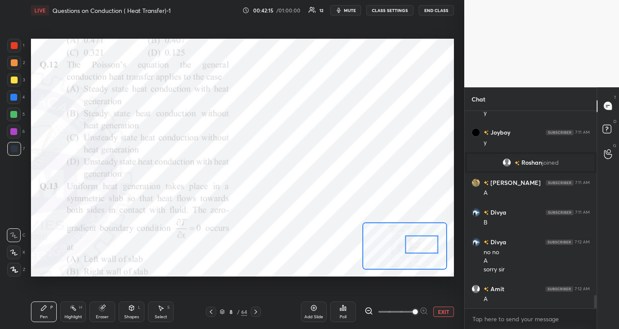
click at [171, 313] on div "Select S" at bounding box center [161, 311] width 26 height 21
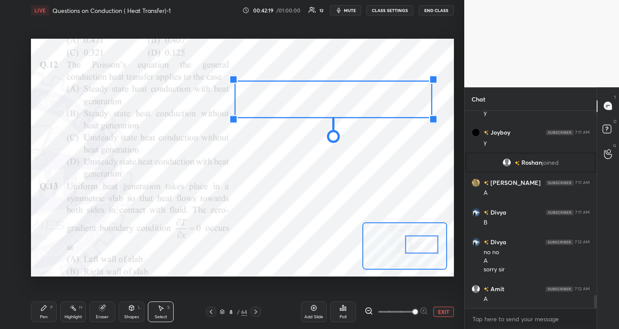
click at [46, 317] on div "Pen" at bounding box center [44, 317] width 8 height 4
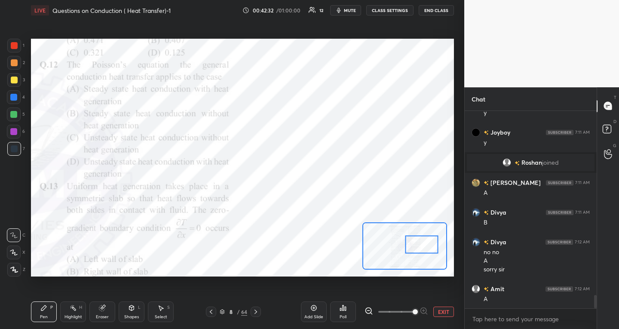
click at [163, 305] on icon at bounding box center [160, 307] width 7 height 7
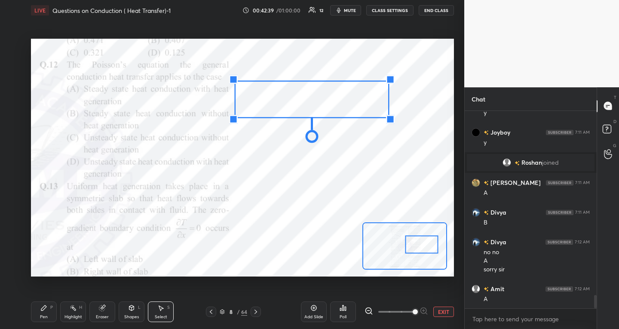
click at [46, 315] on div "Pen" at bounding box center [44, 317] width 8 height 4
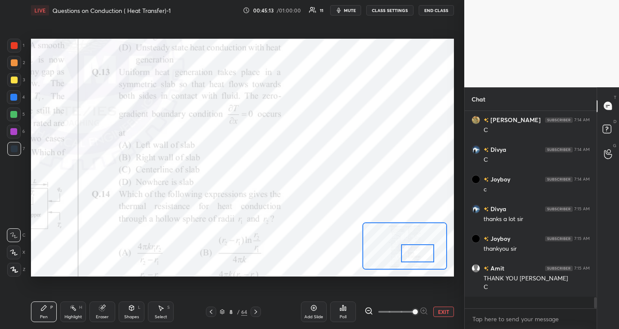
scroll to position [3059, 0]
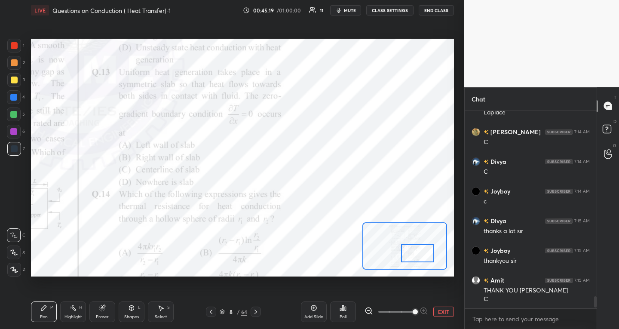
click at [128, 308] on icon at bounding box center [131, 307] width 7 height 7
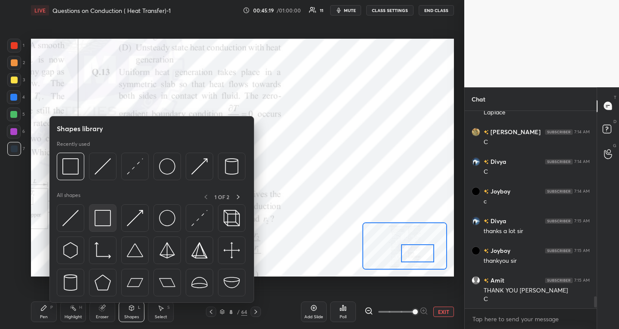
click at [110, 228] on div at bounding box center [103, 218] width 28 height 28
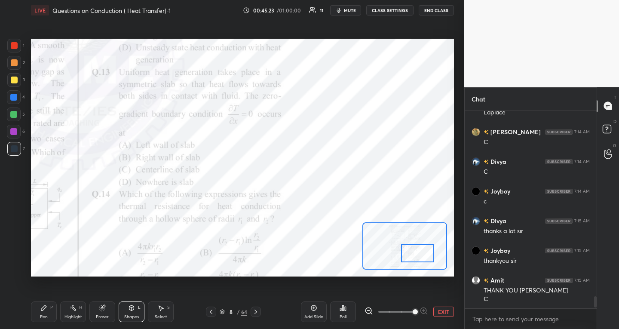
click at [128, 313] on div "Shapes L" at bounding box center [132, 311] width 26 height 21
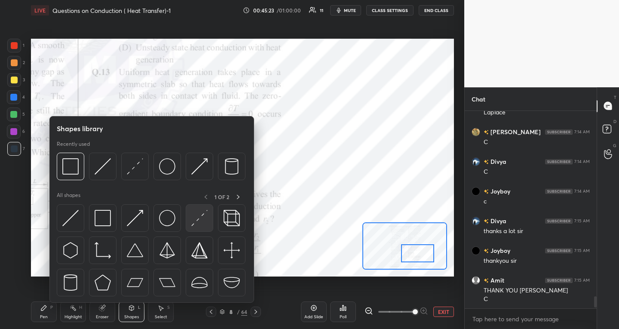
click at [194, 223] on img at bounding box center [199, 218] width 16 height 16
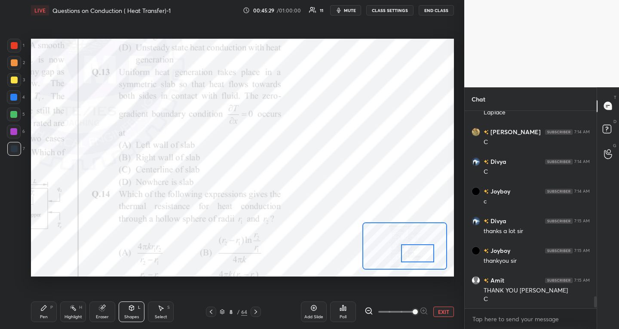
click at [46, 312] on div "Pen P" at bounding box center [44, 311] width 26 height 21
click at [10, 43] on div at bounding box center [14, 46] width 14 height 14
click at [15, 80] on div at bounding box center [14, 80] width 7 height 7
click at [15, 98] on div at bounding box center [13, 97] width 7 height 7
click at [131, 307] on icon at bounding box center [131, 307] width 5 height 1
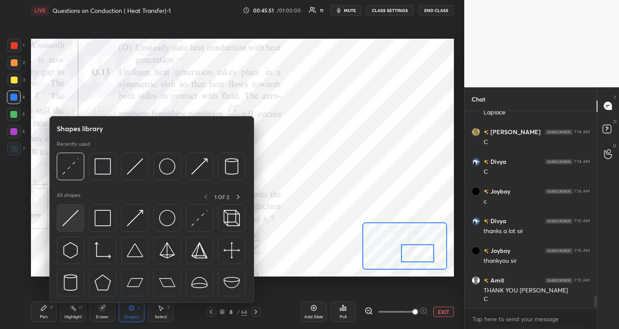
click at [71, 219] on img at bounding box center [70, 218] width 16 height 16
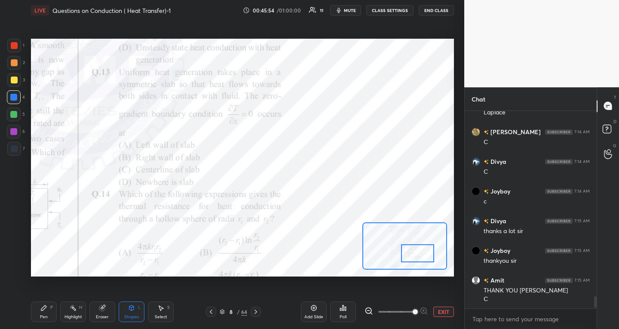
click at [52, 308] on div "P" at bounding box center [51, 307] width 3 height 4
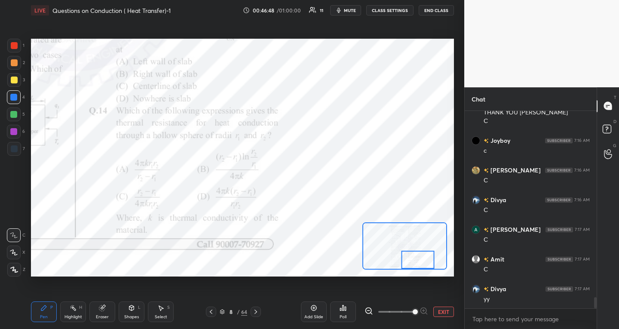
scroll to position [3267, 0]
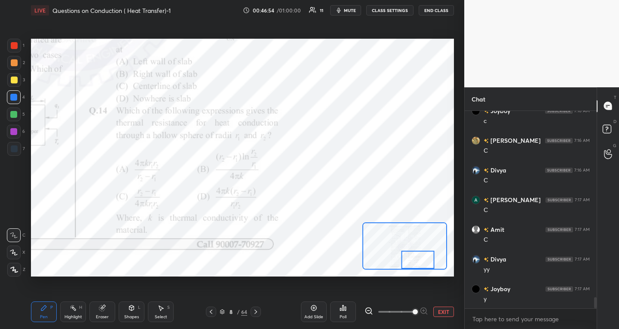
click at [166, 318] on div "Select" at bounding box center [161, 317] width 12 height 4
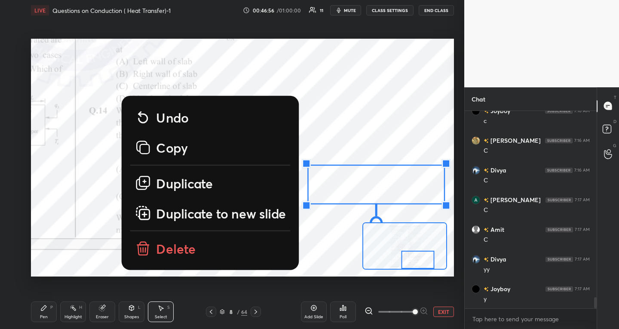
click at [217, 215] on p "Duplicate to new slide" at bounding box center [221, 213] width 130 height 17
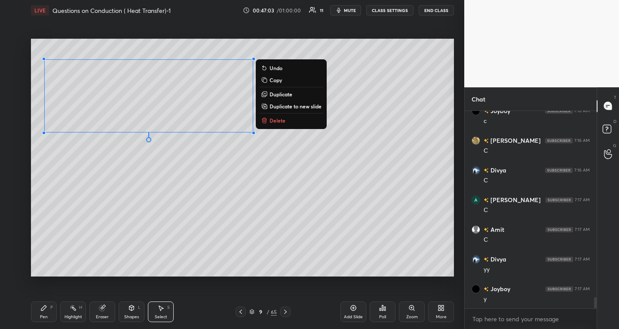
click at [46, 307] on icon at bounding box center [43, 307] width 7 height 7
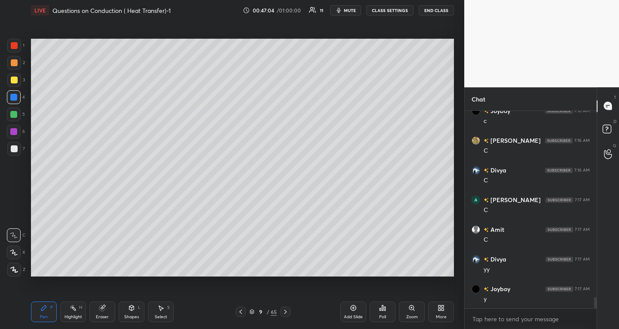
click at [16, 148] on div at bounding box center [14, 148] width 7 height 7
click at [18, 254] on div at bounding box center [14, 252] width 14 height 14
click at [15, 80] on div at bounding box center [14, 80] width 7 height 7
click at [15, 150] on div at bounding box center [14, 148] width 7 height 7
click at [239, 313] on icon at bounding box center [240, 311] width 7 height 7
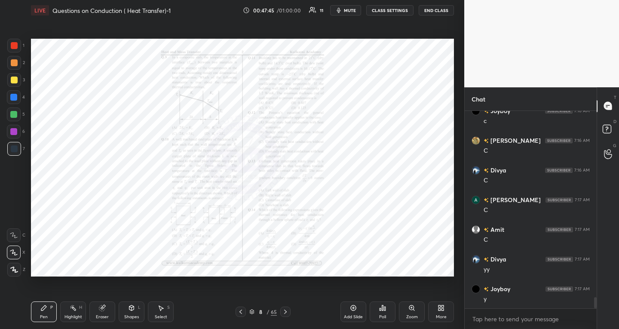
click at [409, 309] on icon at bounding box center [411, 307] width 7 height 7
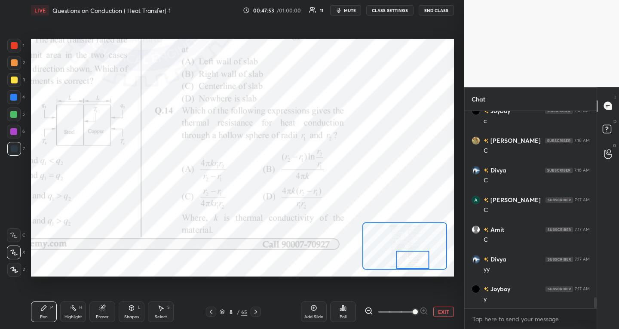
click at [255, 311] on icon at bounding box center [255, 311] width 7 height 7
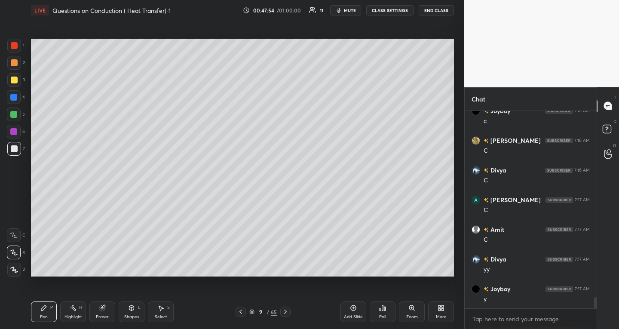
scroll to position [3296, 0]
click at [242, 309] on icon at bounding box center [240, 311] width 7 height 7
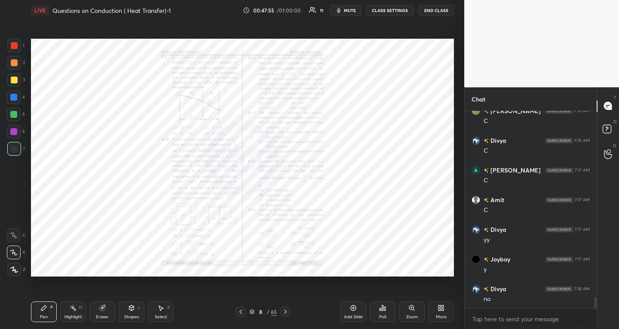
scroll to position [3326, 0]
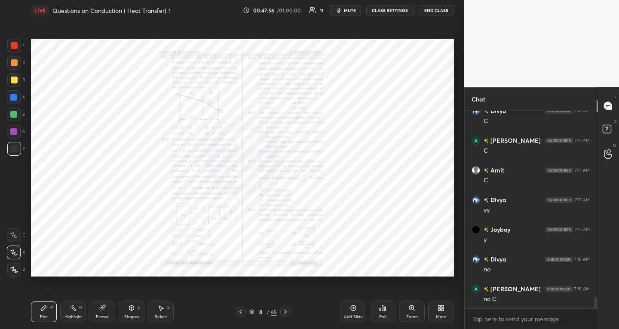
click at [411, 312] on div "Zoom" at bounding box center [412, 311] width 26 height 21
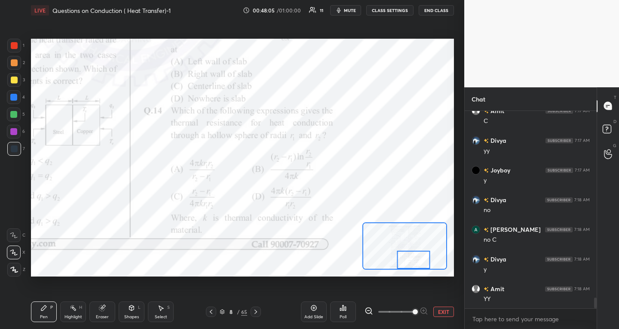
scroll to position [3415, 0]
click at [255, 311] on icon at bounding box center [255, 311] width 7 height 7
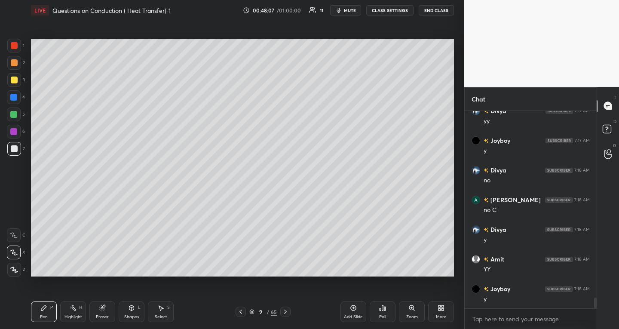
click at [283, 309] on icon at bounding box center [285, 311] width 7 height 7
click at [284, 312] on icon at bounding box center [285, 311] width 7 height 7
click at [285, 313] on icon at bounding box center [285, 311] width 7 height 7
click at [286, 312] on icon at bounding box center [285, 312] width 3 height 4
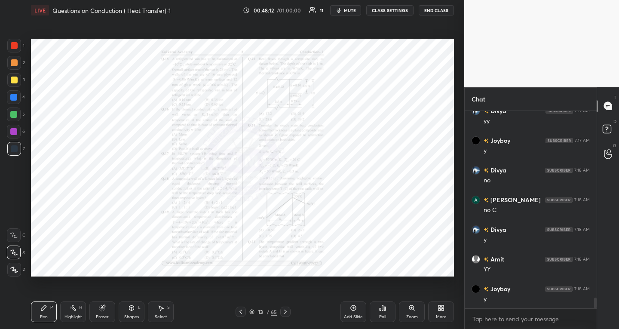
click at [412, 313] on div "Zoom" at bounding box center [412, 311] width 26 height 21
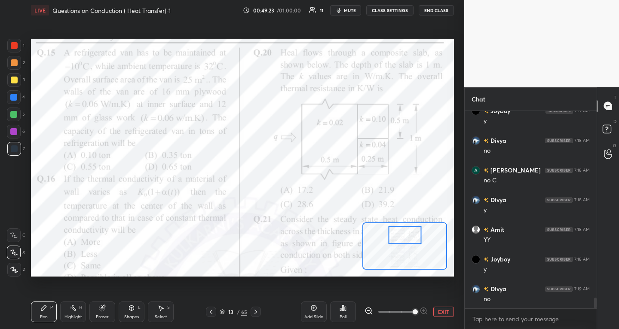
scroll to position [3474, 0]
click at [312, 313] on div "Add Slide" at bounding box center [314, 311] width 26 height 21
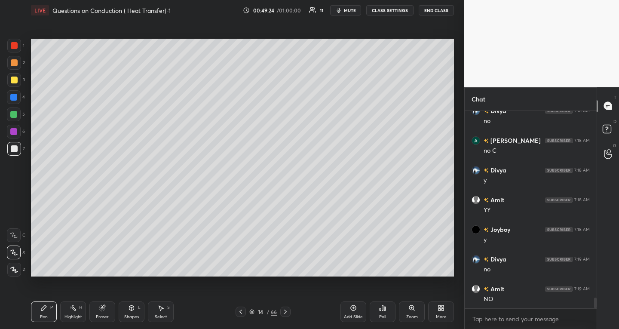
click at [136, 311] on div "Shapes L" at bounding box center [132, 311] width 26 height 21
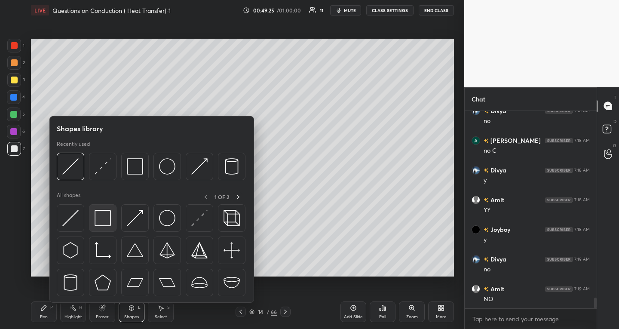
click at [102, 225] on img at bounding box center [103, 218] width 16 height 16
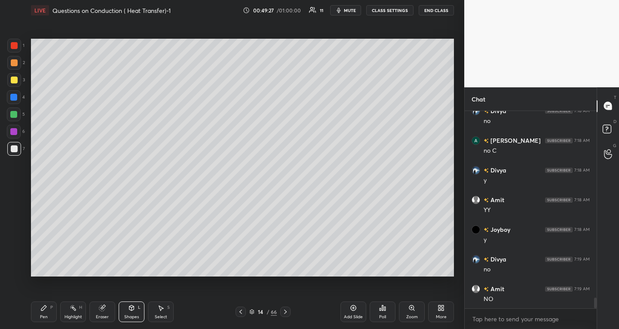
click at [15, 81] on div at bounding box center [14, 80] width 7 height 7
click at [242, 310] on icon at bounding box center [240, 312] width 3 height 4
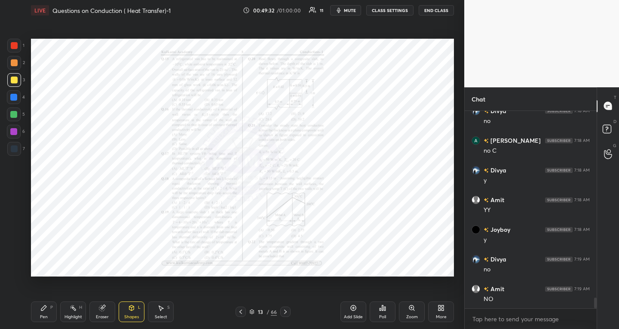
click at [409, 312] on div "Zoom" at bounding box center [412, 311] width 26 height 21
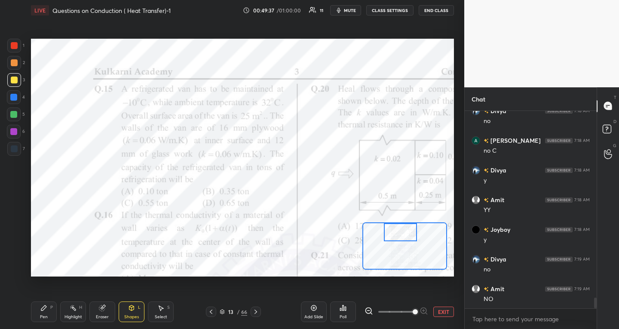
click at [254, 313] on icon at bounding box center [255, 311] width 7 height 7
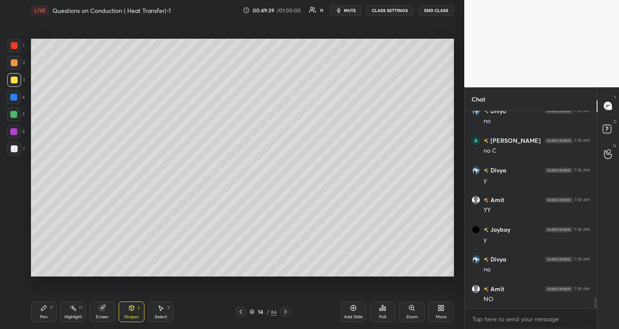
click at [44, 310] on icon at bounding box center [43, 307] width 7 height 7
click at [130, 309] on icon at bounding box center [131, 307] width 5 height 5
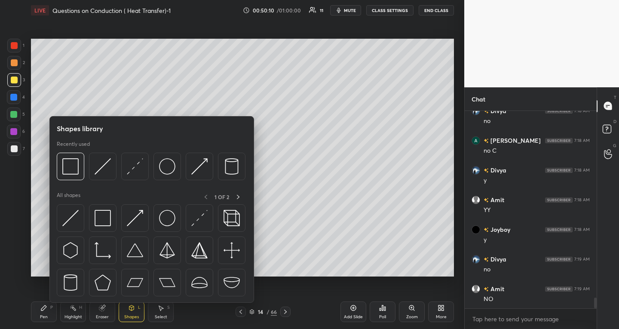
click at [43, 317] on div "Pen" at bounding box center [44, 317] width 8 height 4
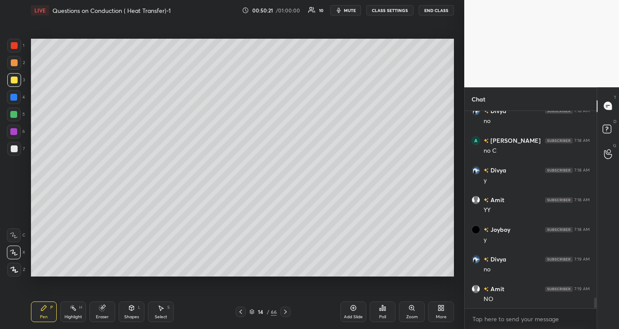
click at [103, 311] on div "Eraser" at bounding box center [102, 311] width 26 height 21
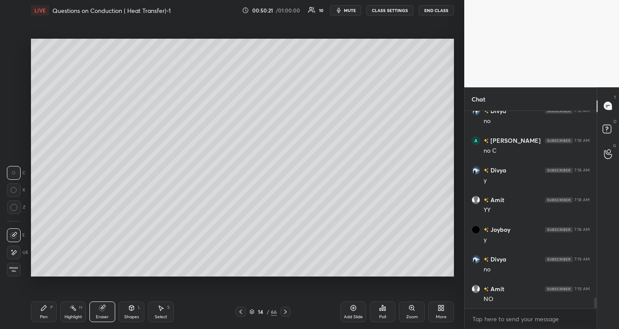
click at [14, 232] on icon at bounding box center [13, 235] width 7 height 7
click at [43, 307] on icon at bounding box center [43, 307] width 5 height 5
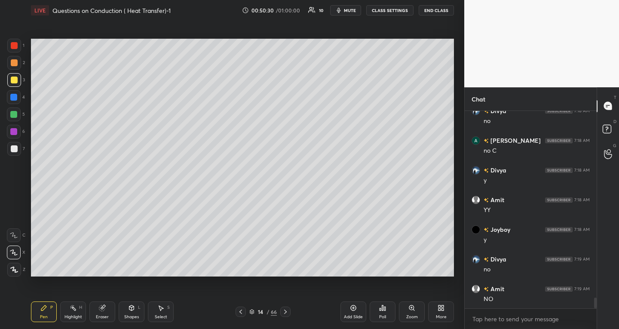
click at [239, 313] on icon at bounding box center [240, 311] width 7 height 7
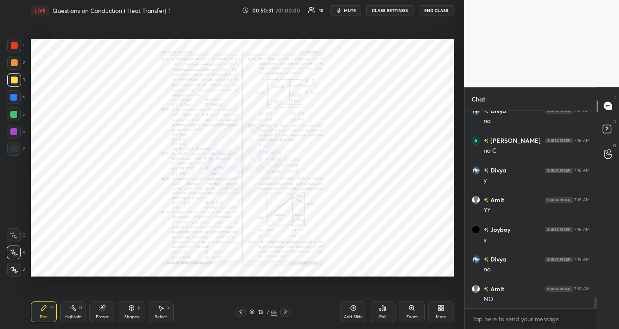
click at [404, 312] on div "Zoom" at bounding box center [412, 311] width 26 height 21
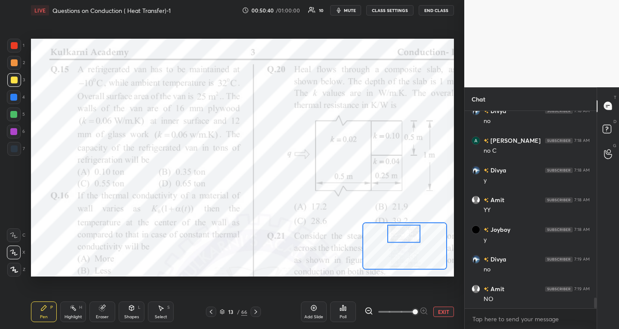
click at [258, 309] on icon at bounding box center [255, 311] width 7 height 7
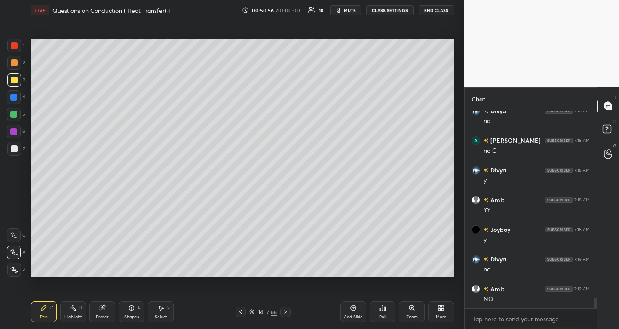
click at [246, 311] on div "14 / 66" at bounding box center [263, 312] width 55 height 10
click at [244, 311] on div at bounding box center [241, 312] width 10 height 10
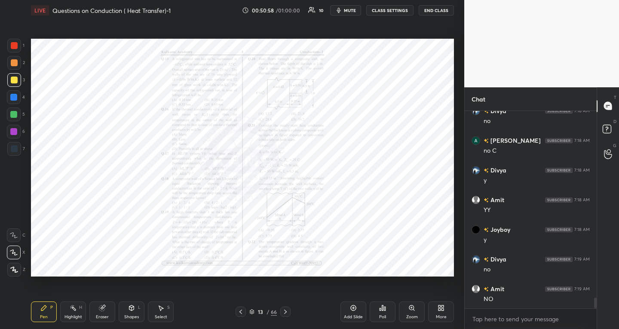
click at [411, 313] on div "Zoom" at bounding box center [412, 311] width 26 height 21
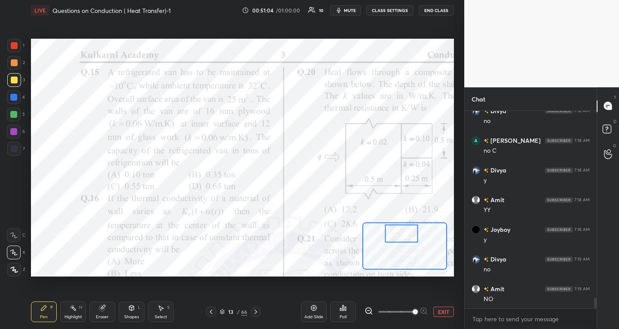
scroll to position [3504, 0]
click at [16, 46] on div at bounding box center [14, 45] width 7 height 7
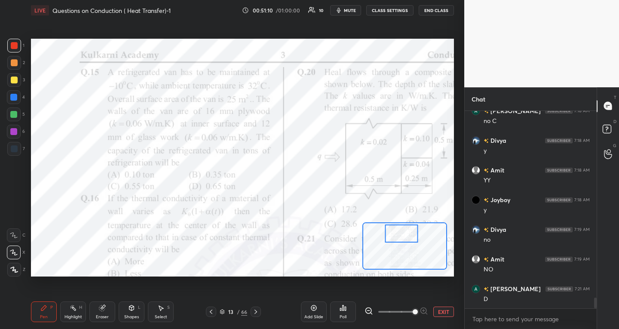
click at [257, 314] on icon at bounding box center [255, 311] width 7 height 7
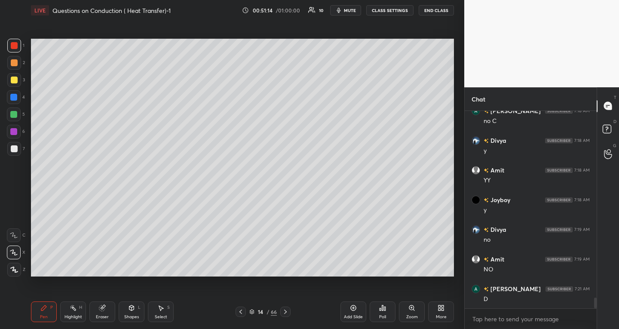
click at [15, 152] on div at bounding box center [14, 149] width 14 height 14
click at [244, 311] on icon at bounding box center [240, 311] width 7 height 7
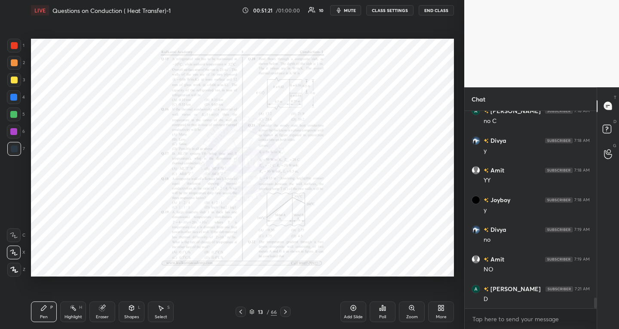
click at [410, 310] on icon at bounding box center [411, 307] width 7 height 7
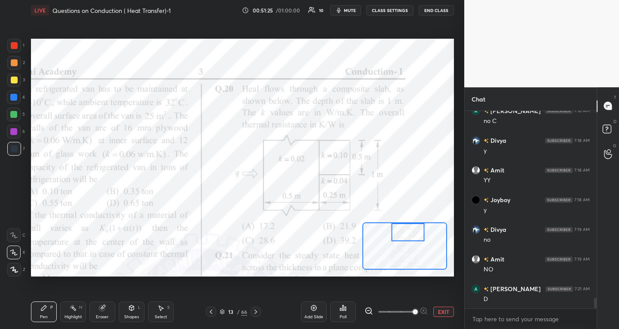
click at [255, 312] on icon at bounding box center [255, 311] width 7 height 7
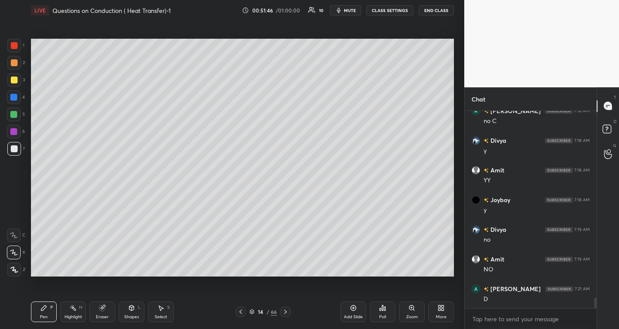
click at [15, 48] on div at bounding box center [14, 45] width 7 height 7
click at [13, 149] on div at bounding box center [14, 148] width 7 height 7
click at [164, 309] on div "Select S" at bounding box center [161, 311] width 26 height 21
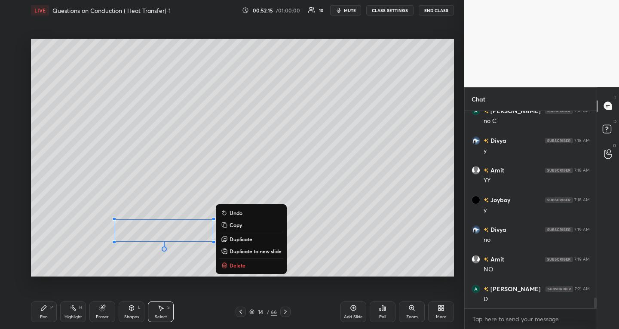
click at [48, 311] on div "Pen P" at bounding box center [44, 311] width 26 height 21
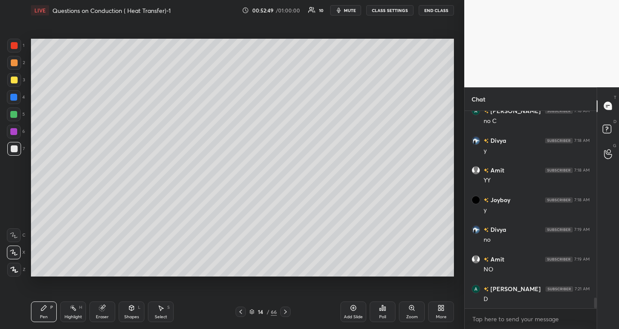
click at [161, 316] on div "Select" at bounding box center [161, 317] width 12 height 4
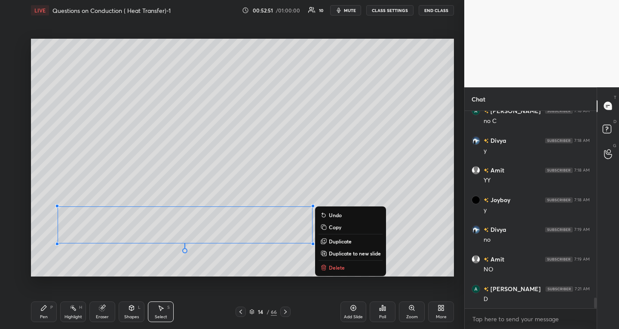
click at [48, 314] on div "Pen P" at bounding box center [44, 311] width 26 height 21
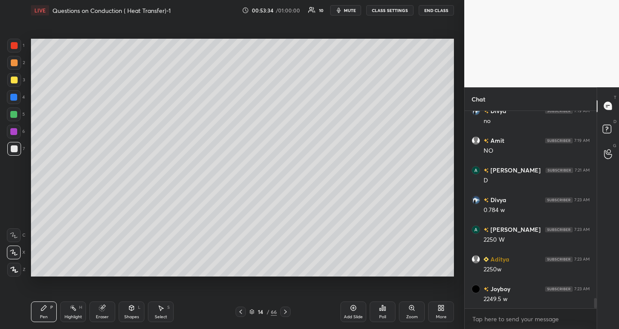
scroll to position [3652, 0]
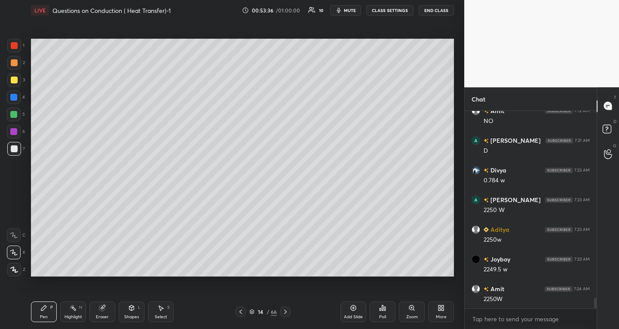
click at [245, 314] on div at bounding box center [241, 312] width 10 height 10
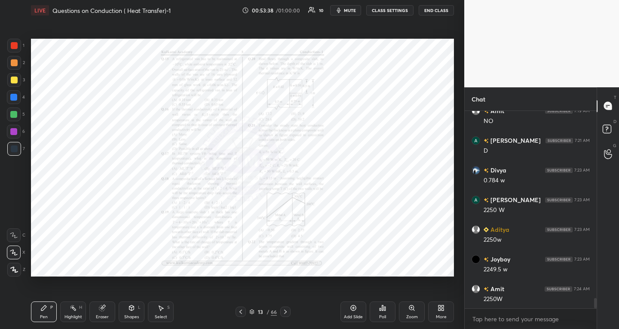
click at [416, 316] on div "Zoom" at bounding box center [412, 317] width 12 height 4
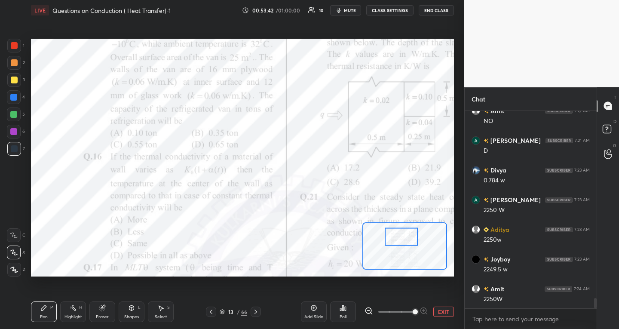
click at [254, 312] on icon at bounding box center [255, 311] width 7 height 7
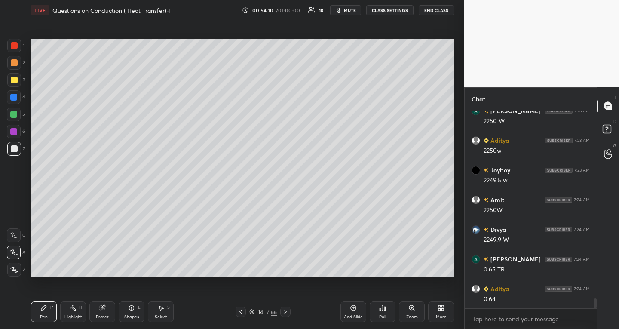
scroll to position [3771, 0]
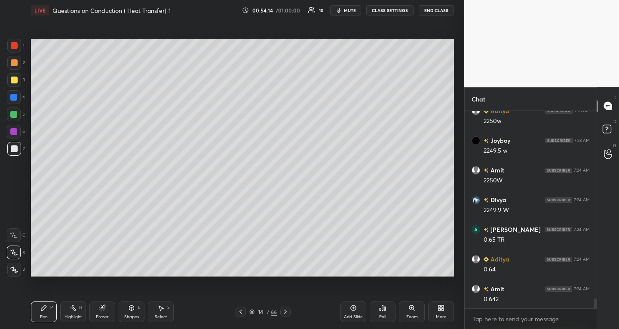
click at [247, 313] on div "14 / 66" at bounding box center [263, 312] width 55 height 10
click at [239, 314] on icon at bounding box center [240, 311] width 7 height 7
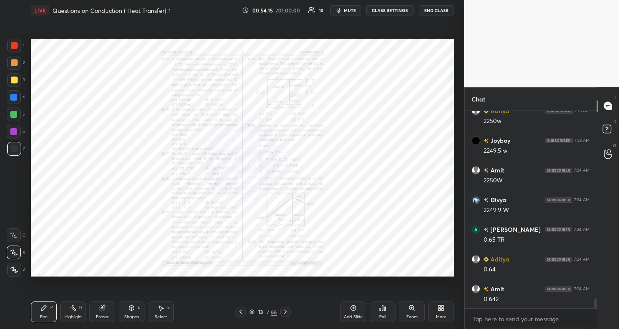
click at [411, 315] on div "Zoom" at bounding box center [412, 317] width 12 height 4
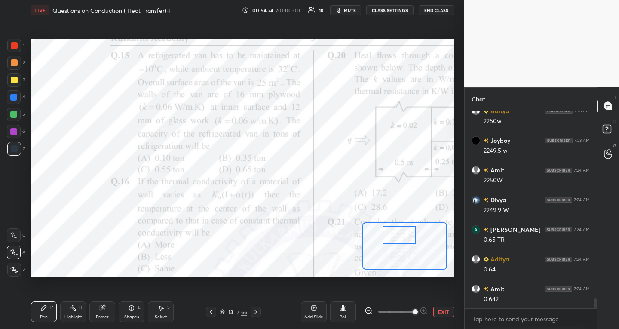
scroll to position [3801, 0]
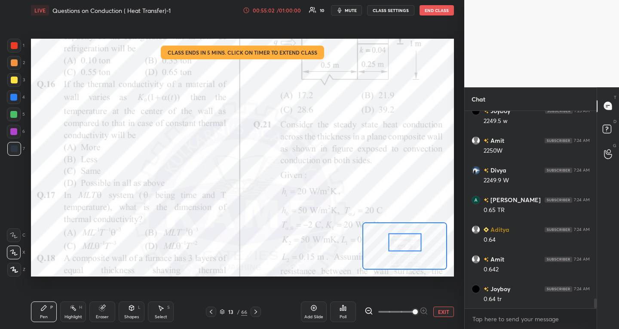
click at [272, 8] on div "00:55:02" at bounding box center [264, 10] width 24 height 5
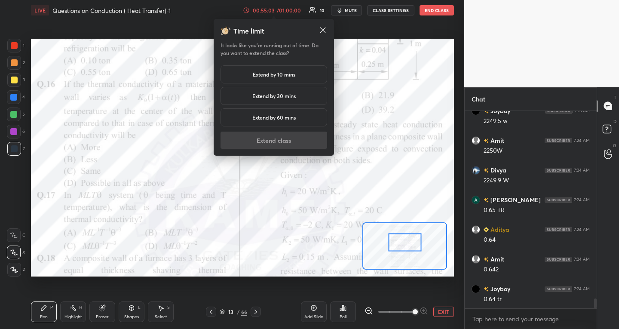
click at [287, 96] on h5 "Extend by 30 mins" at bounding box center [273, 96] width 43 height 8
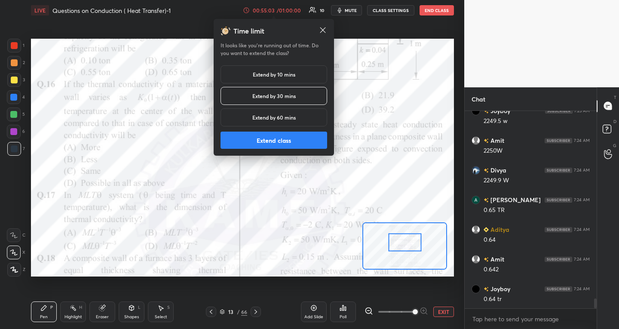
click at [289, 136] on button "Extend class" at bounding box center [274, 140] width 107 height 17
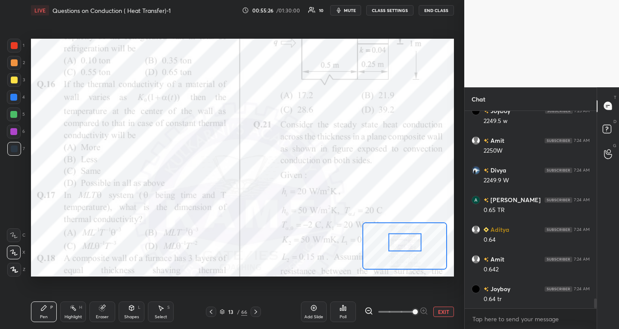
scroll to position [3830, 0]
click at [318, 313] on div "Add Slide" at bounding box center [314, 311] width 26 height 21
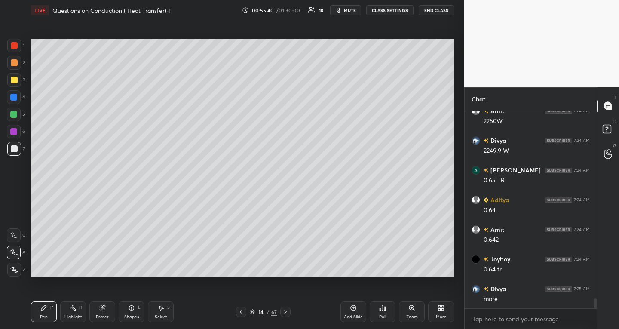
click at [107, 321] on div "Eraser" at bounding box center [102, 311] width 26 height 21
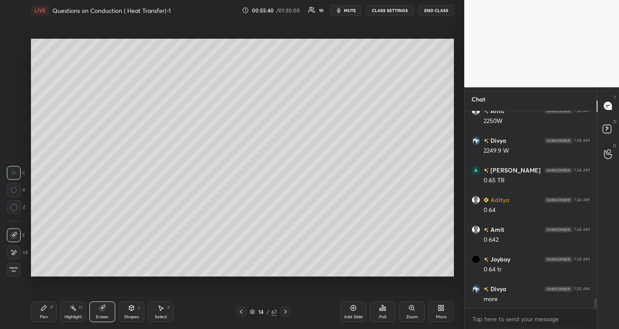
click at [10, 234] on div at bounding box center [14, 235] width 14 height 14
click at [46, 317] on div "Pen" at bounding box center [44, 317] width 8 height 4
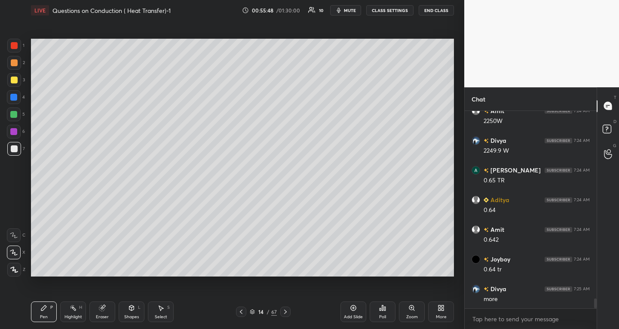
click at [132, 318] on div "Shapes" at bounding box center [131, 317] width 15 height 4
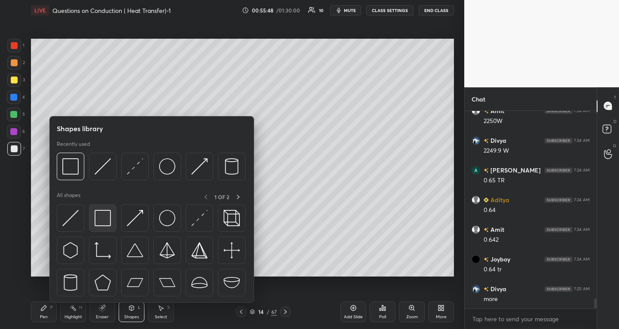
click at [106, 221] on img at bounding box center [103, 218] width 16 height 16
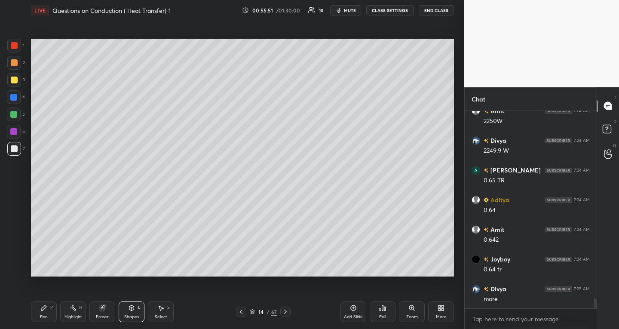
click at [136, 310] on div "Shapes L" at bounding box center [132, 311] width 26 height 21
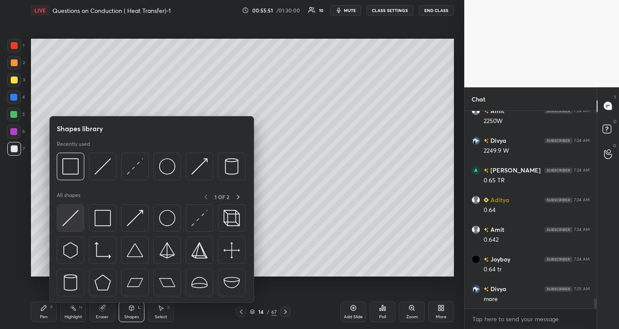
click at [71, 218] on img at bounding box center [70, 218] width 16 height 16
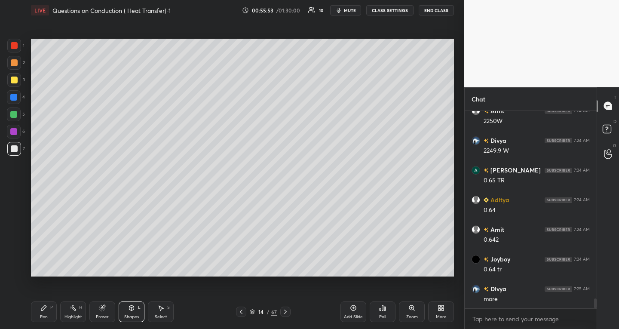
click at [14, 49] on div at bounding box center [14, 46] width 14 height 14
click at [44, 310] on icon at bounding box center [43, 307] width 7 height 7
click at [15, 46] on div at bounding box center [14, 45] width 7 height 7
click at [15, 82] on div at bounding box center [14, 80] width 7 height 7
click at [13, 114] on div at bounding box center [13, 114] width 7 height 7
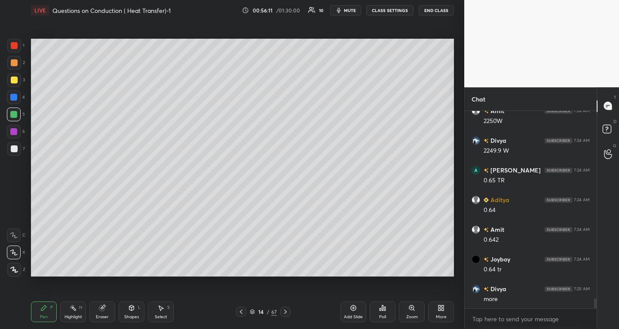
click at [13, 153] on div at bounding box center [14, 149] width 14 height 14
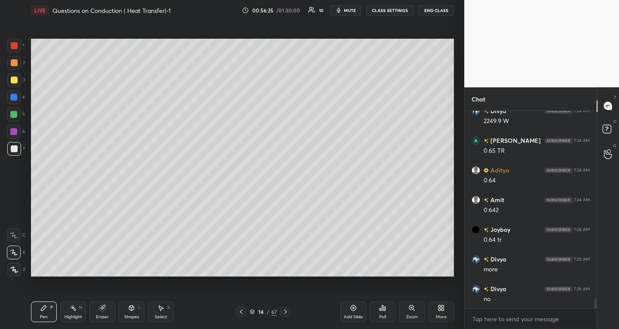
scroll to position [3890, 0]
click at [15, 64] on div at bounding box center [14, 62] width 7 height 7
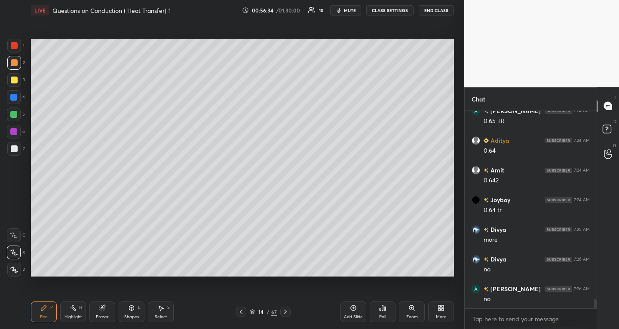
scroll to position [3919, 0]
click at [15, 116] on div at bounding box center [13, 114] width 7 height 7
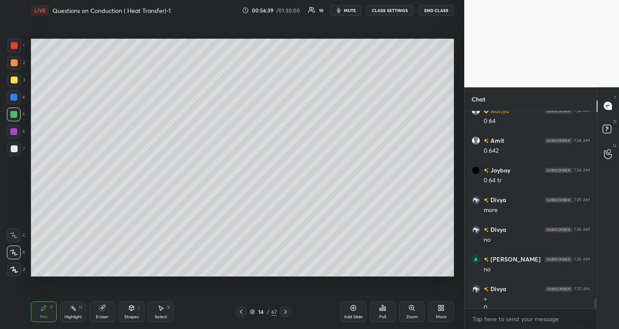
scroll to position [3928, 0]
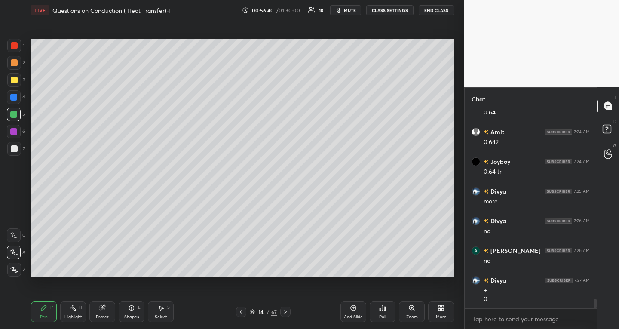
click at [15, 133] on div at bounding box center [13, 131] width 7 height 7
click at [17, 149] on div at bounding box center [14, 148] width 7 height 7
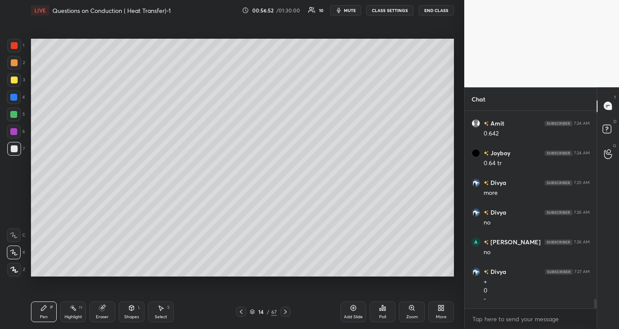
click at [109, 314] on div "Eraser" at bounding box center [102, 311] width 26 height 21
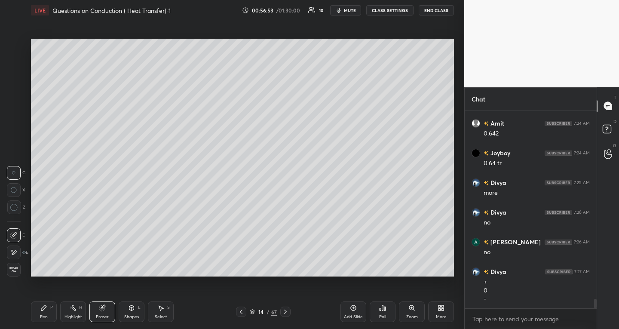
click at [24, 249] on div "E" at bounding box center [17, 252] width 21 height 14
click at [48, 313] on div "Pen P" at bounding box center [44, 311] width 26 height 21
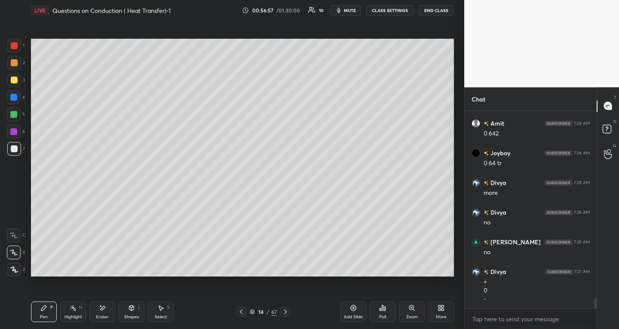
click at [11, 80] on div at bounding box center [14, 80] width 7 height 7
click at [14, 41] on div at bounding box center [14, 46] width 14 height 14
click at [18, 114] on div at bounding box center [14, 114] width 14 height 14
click at [18, 150] on div at bounding box center [14, 149] width 14 height 14
click at [105, 315] on div "Eraser" at bounding box center [102, 317] width 13 height 4
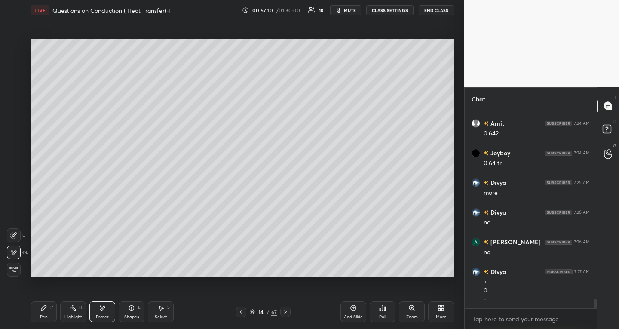
click at [47, 309] on icon at bounding box center [43, 307] width 7 height 7
click at [130, 312] on div "Shapes L" at bounding box center [132, 311] width 26 height 21
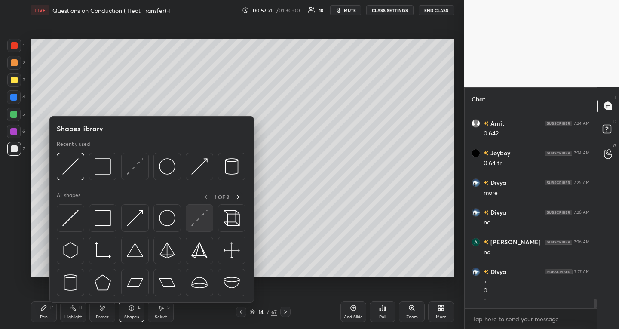
click at [198, 220] on img at bounding box center [199, 218] width 16 height 16
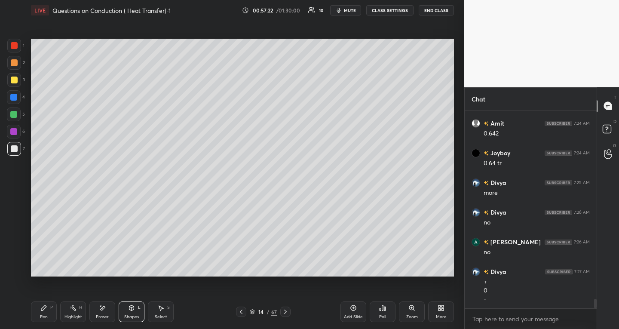
click at [242, 310] on icon at bounding box center [241, 312] width 3 height 4
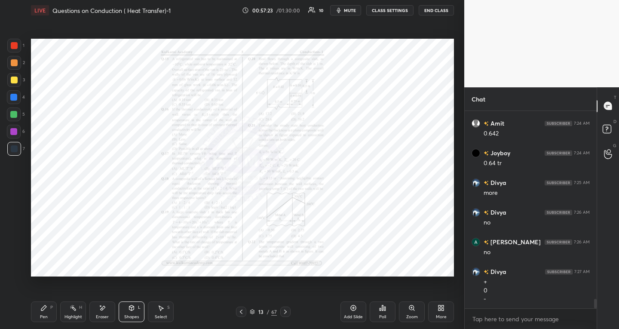
click at [411, 315] on div "Zoom" at bounding box center [412, 317] width 12 height 4
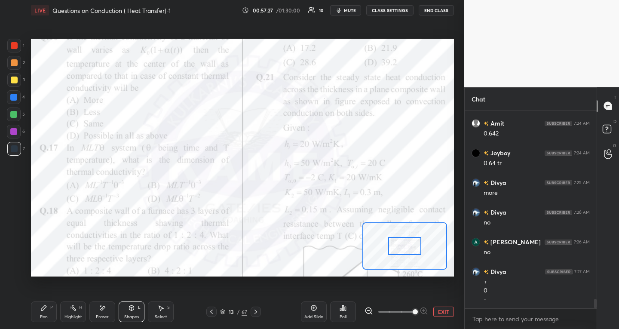
click at [257, 312] on icon at bounding box center [255, 311] width 7 height 7
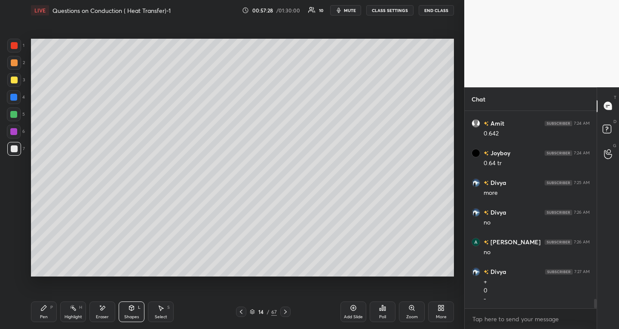
click at [131, 312] on div "Shapes L" at bounding box center [132, 311] width 26 height 21
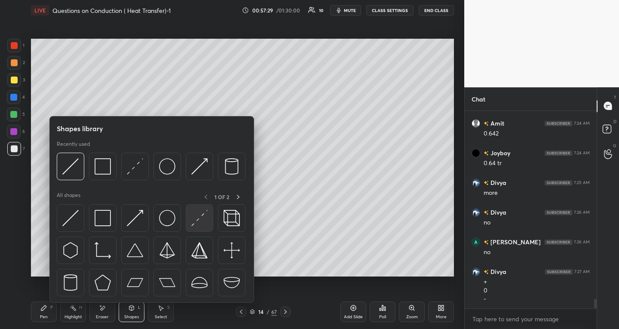
click at [203, 217] on img at bounding box center [199, 218] width 16 height 16
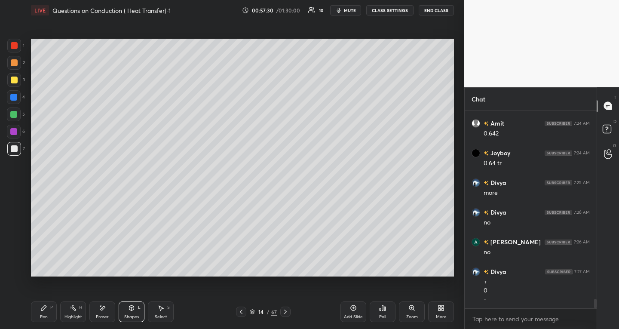
click at [13, 95] on div at bounding box center [13, 97] width 7 height 7
click at [44, 313] on div "Pen P" at bounding box center [44, 311] width 26 height 21
click at [15, 267] on icon at bounding box center [14, 270] width 8 height 6
click at [137, 312] on div "Shapes L" at bounding box center [132, 311] width 26 height 21
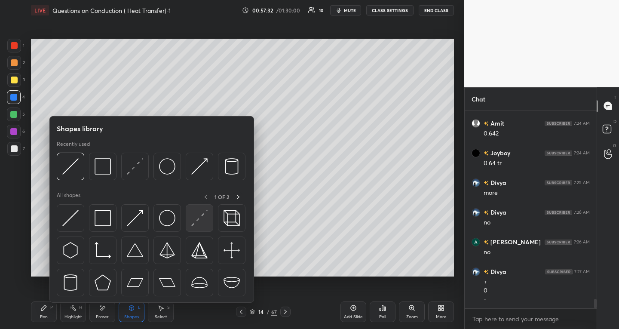
click at [196, 221] on img at bounding box center [199, 218] width 16 height 16
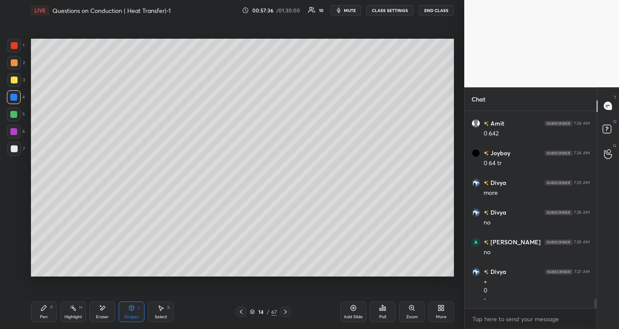
click at [49, 312] on div "Pen P" at bounding box center [44, 311] width 26 height 21
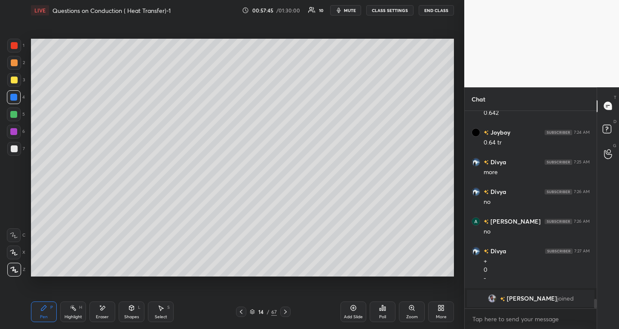
click at [18, 147] on div at bounding box center [14, 149] width 14 height 14
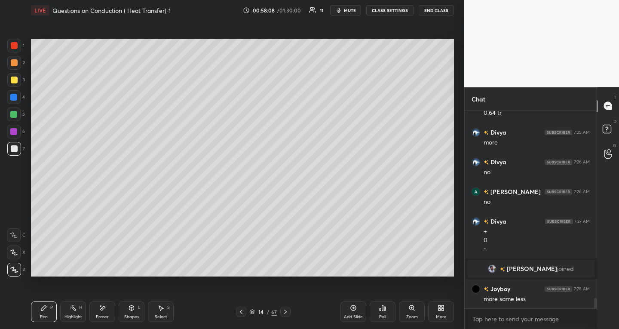
scroll to position [3577, 0]
click at [242, 312] on icon at bounding box center [241, 311] width 7 height 7
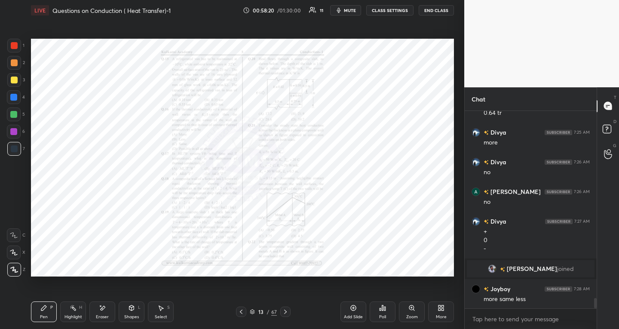
click at [408, 318] on div "Zoom" at bounding box center [412, 317] width 12 height 4
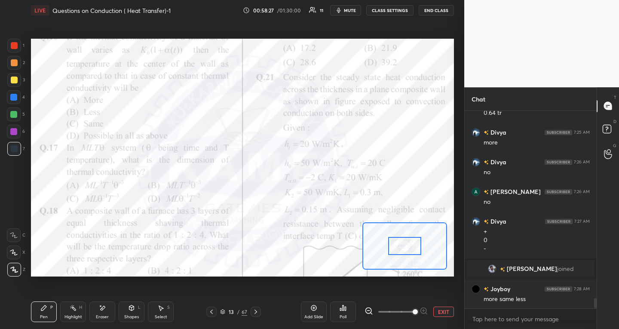
click at [256, 314] on icon at bounding box center [255, 311] width 7 height 7
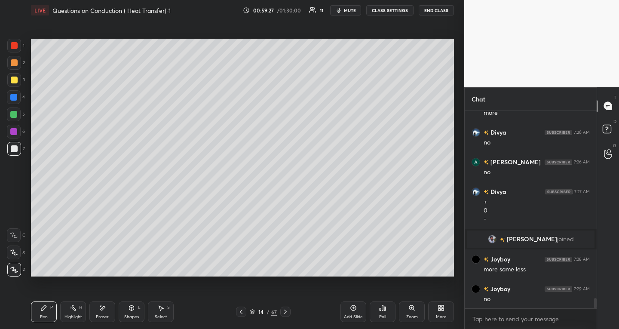
scroll to position [3636, 0]
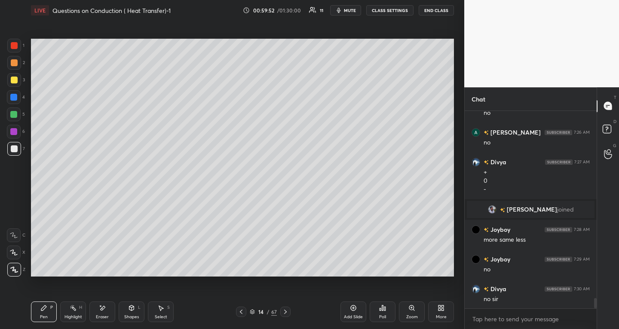
click at [242, 312] on icon at bounding box center [241, 311] width 7 height 7
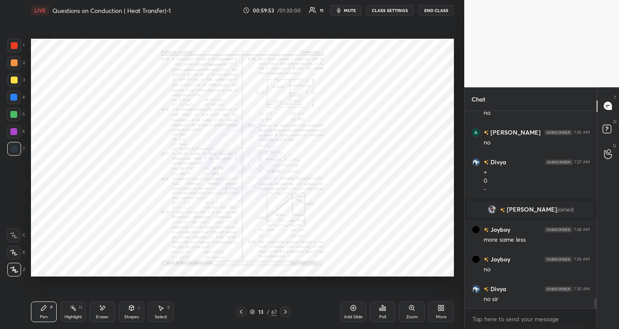
click at [405, 319] on div "Zoom" at bounding box center [412, 311] width 26 height 21
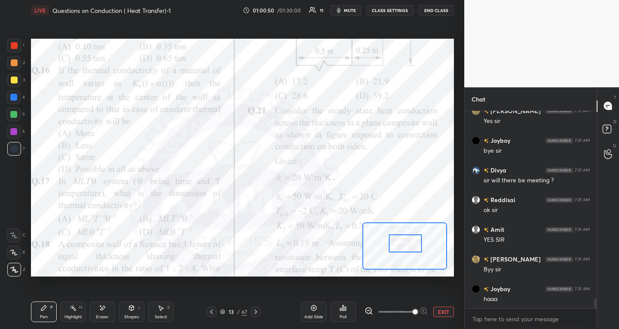
scroll to position [4048, 0]
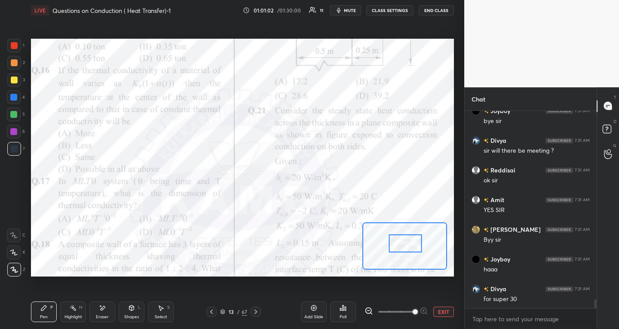
click at [425, 11] on button "End Class" at bounding box center [436, 10] width 35 height 10
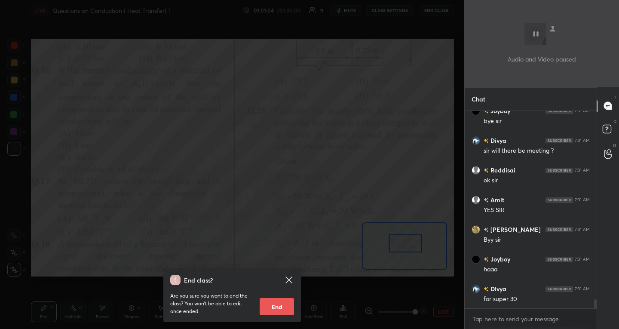
click at [265, 302] on button "End" at bounding box center [277, 306] width 34 height 17
type textarea "x"
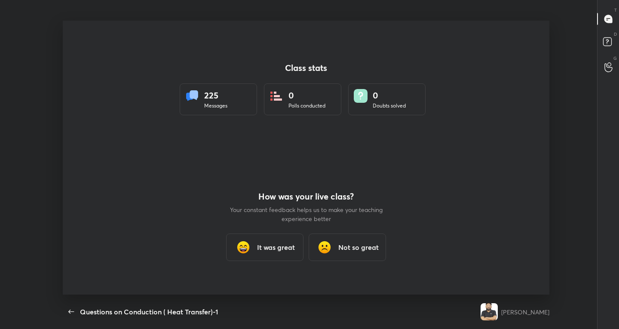
scroll to position [0, 0]
click at [268, 244] on h3 "It was great" at bounding box center [276, 247] width 38 height 10
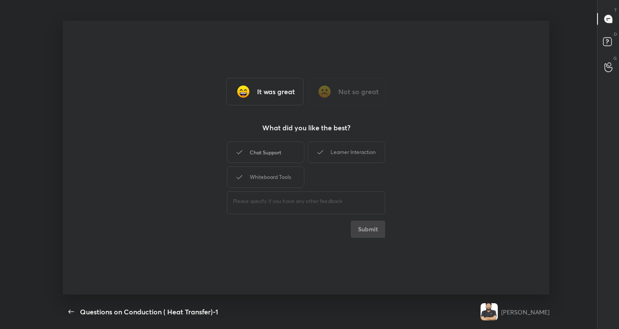
click at [268, 147] on div "Chat Support" at bounding box center [265, 151] width 77 height 21
click at [265, 178] on div "Whiteboard Tools" at bounding box center [265, 176] width 77 height 21
click at [356, 155] on div "Learner Interaction" at bounding box center [346, 151] width 77 height 21
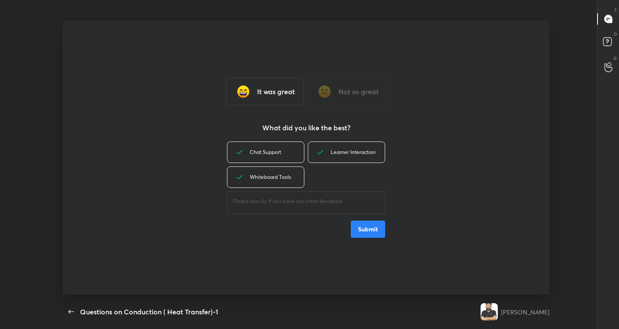
click at [359, 231] on button "Submit" at bounding box center [368, 229] width 34 height 17
